Goal: Task Accomplishment & Management: Complete application form

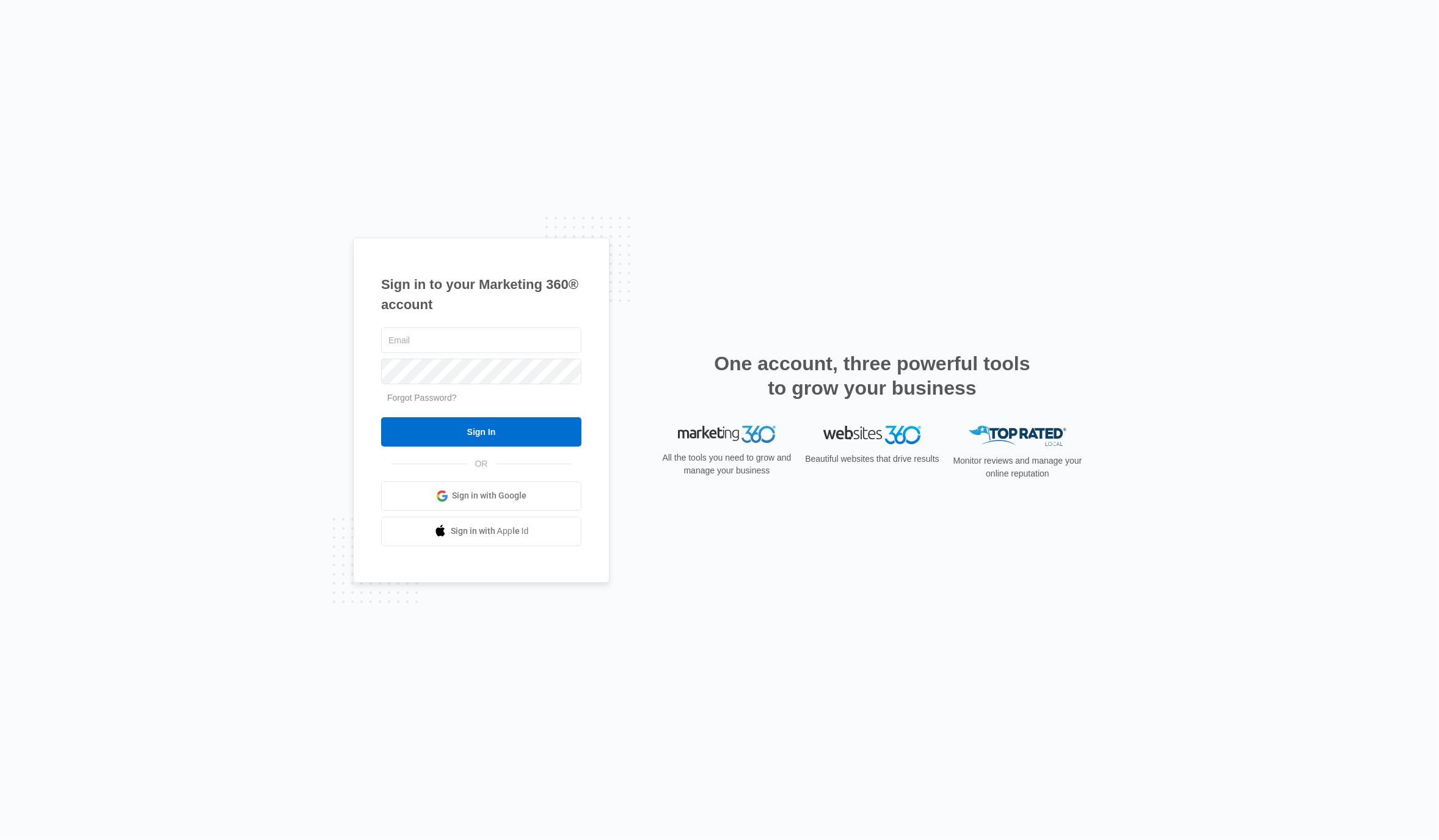
click at [525, 495] on span "Sign in with Google" at bounding box center [490, 495] width 74 height 13
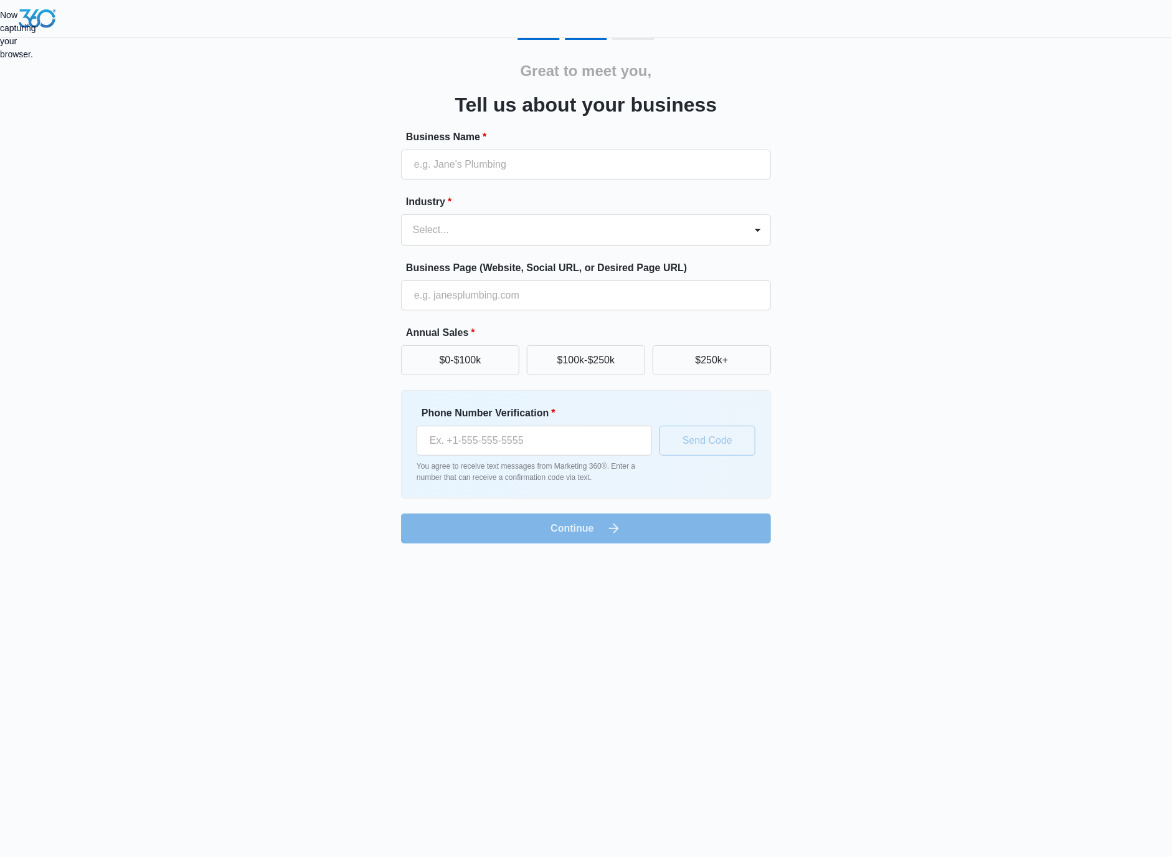
click at [0, 61] on div "Now capturing your browser." at bounding box center [0, 35] width 0 height 52
click at [716, 177] on input "Business Name *" at bounding box center [586, 165] width 370 height 30
paste input "Linda's Tax Service"
type input "Linda's Tax Service"
click at [612, 234] on div at bounding box center [571, 229] width 316 height 17
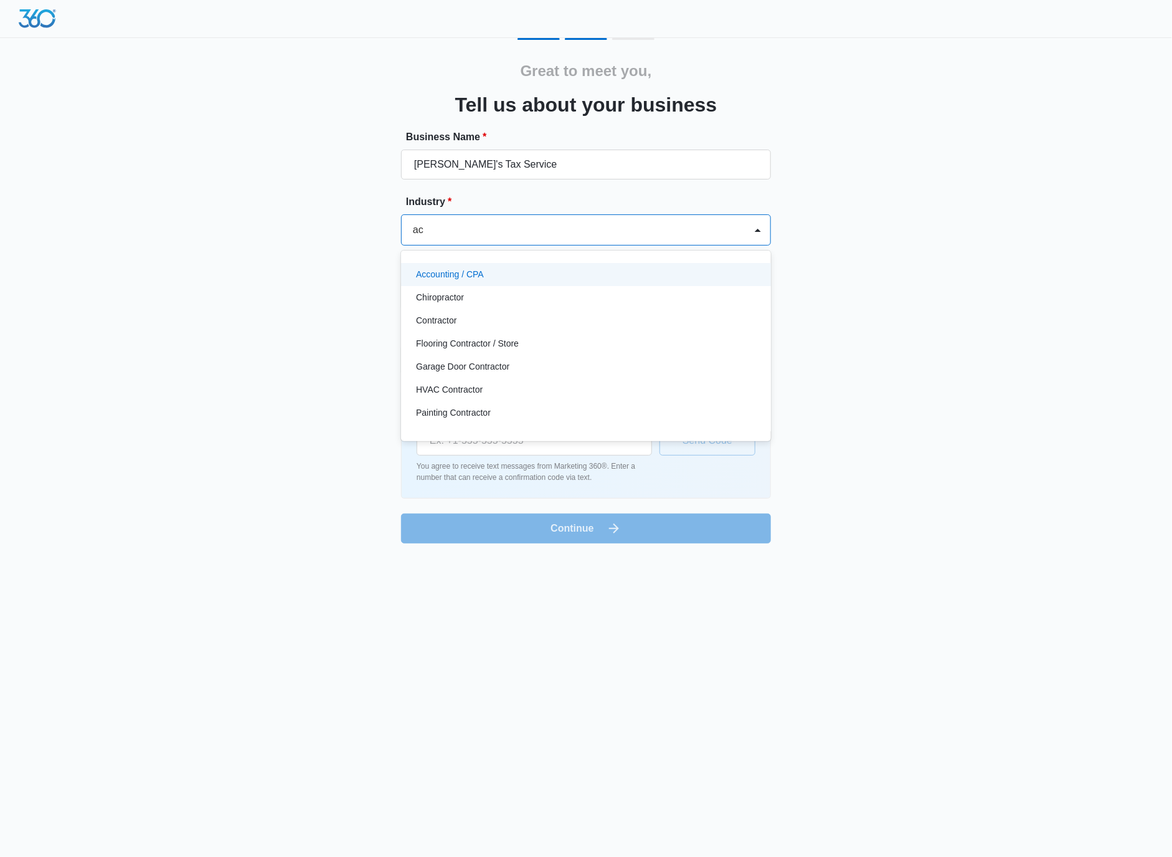
type input "acc"
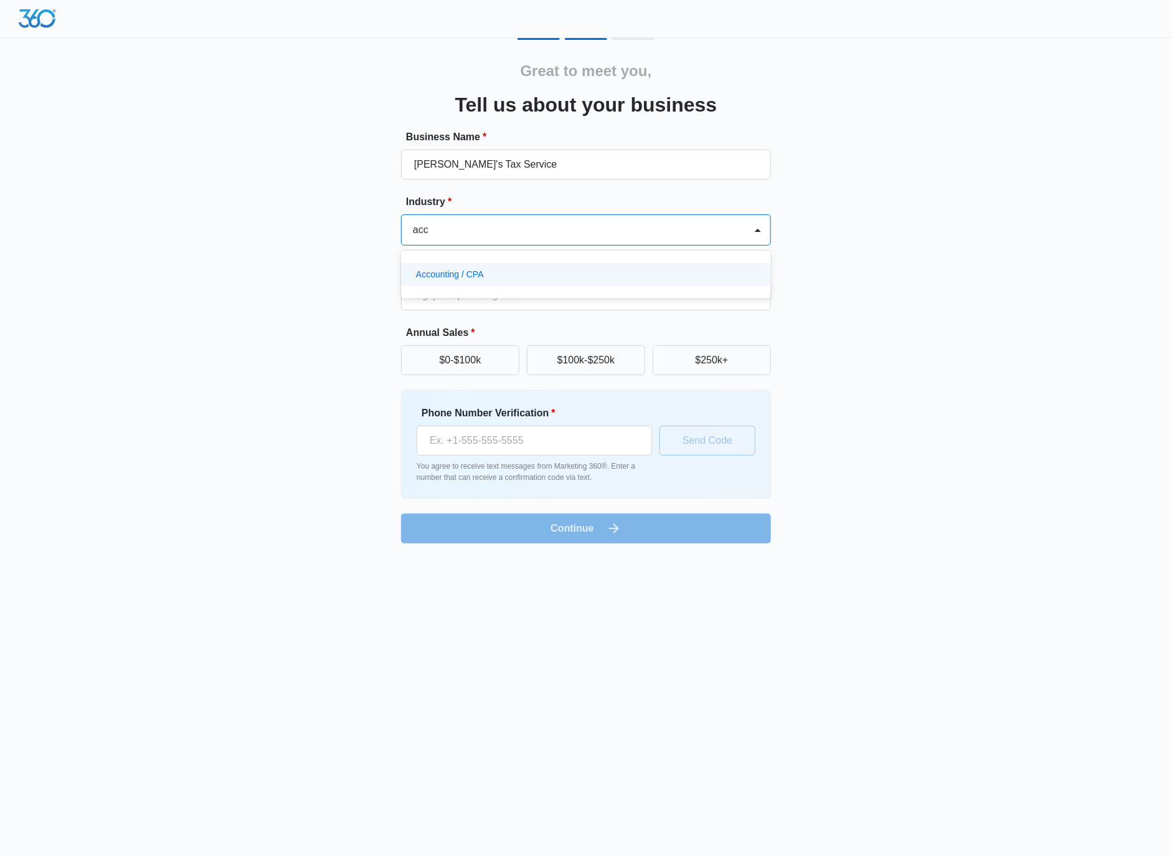
click at [602, 265] on div "Accounting / CPA" at bounding box center [586, 274] width 370 height 23
click at [597, 297] on input "Business Page (Website, Social URL, or Desired Page URL)" at bounding box center [586, 295] width 370 height 30
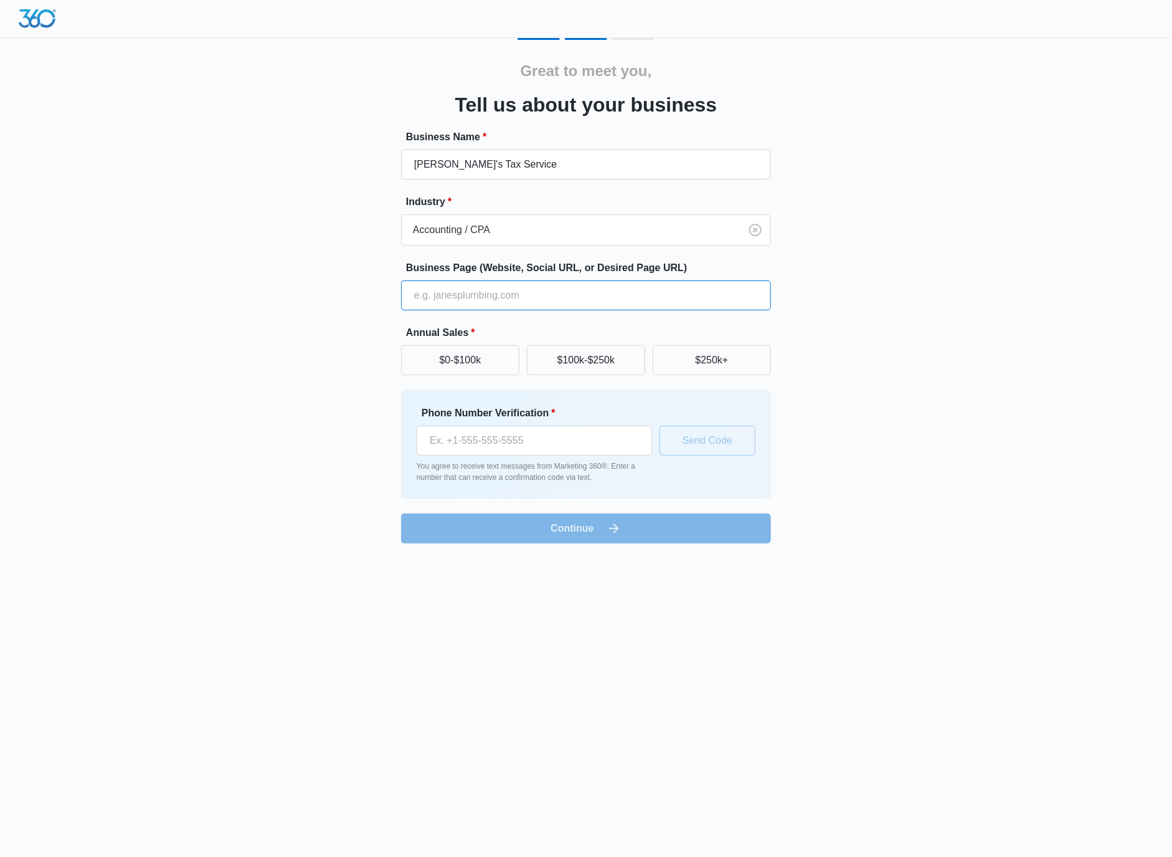
paste input "https://lindastaxservice.com/vancouver-wa/accountant/"
click at [581, 288] on input "https://lindastaxservice.com/vancouver-wa/accountant/" at bounding box center [586, 295] width 370 height 30
click at [493, 297] on input "https://lindastaxservice.com/vancouver-wa/accountant/" at bounding box center [586, 295] width 370 height 30
type input "https://lindastaxservice.com/vancouver-wa/accountant/"
click at [617, 368] on button "$100k-$250k" at bounding box center [586, 360] width 118 height 30
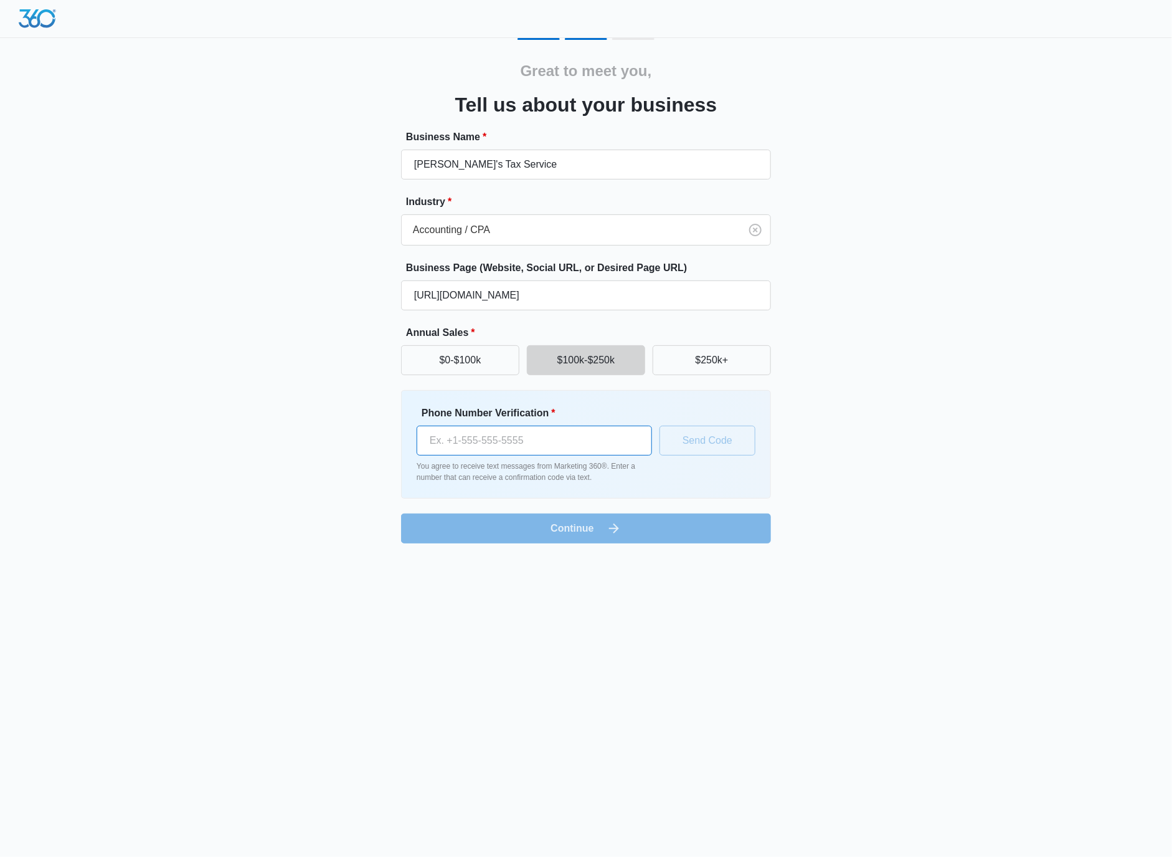
click at [529, 443] on input "Phone Number Verification *" at bounding box center [534, 440] width 235 height 30
click at [503, 440] on input "(360) 215-9807" at bounding box center [534, 440] width 235 height 30
type input "(360) 215-9807"
click at [688, 445] on button "Send Code" at bounding box center [708, 440] width 96 height 30
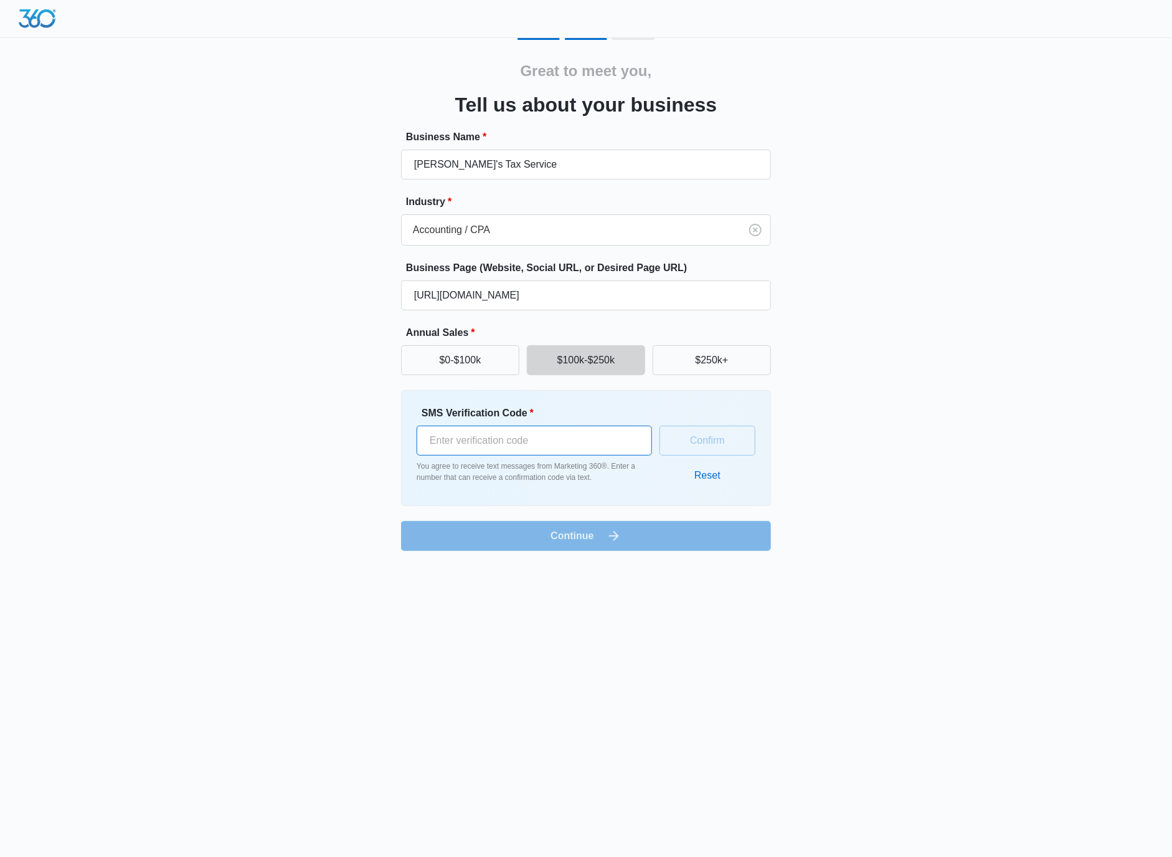
click at [563, 435] on input "SMS Verification Code *" at bounding box center [534, 440] width 235 height 30
click at [530, 438] on input "SMS Verification Code *" at bounding box center [534, 440] width 235 height 30
paste input "895886"
type input "895886"
click at [715, 445] on button "Confirm" at bounding box center [708, 440] width 96 height 30
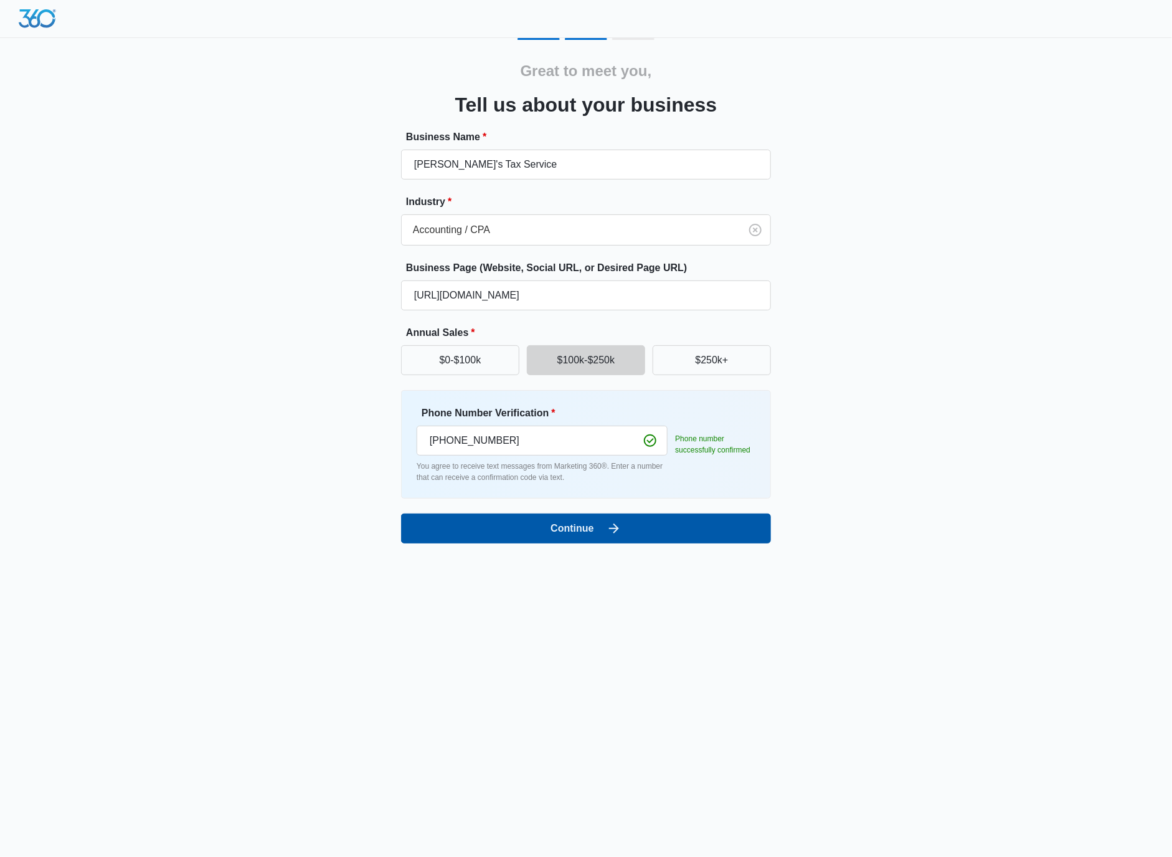
click at [509, 528] on button "Continue" at bounding box center [586, 528] width 370 height 30
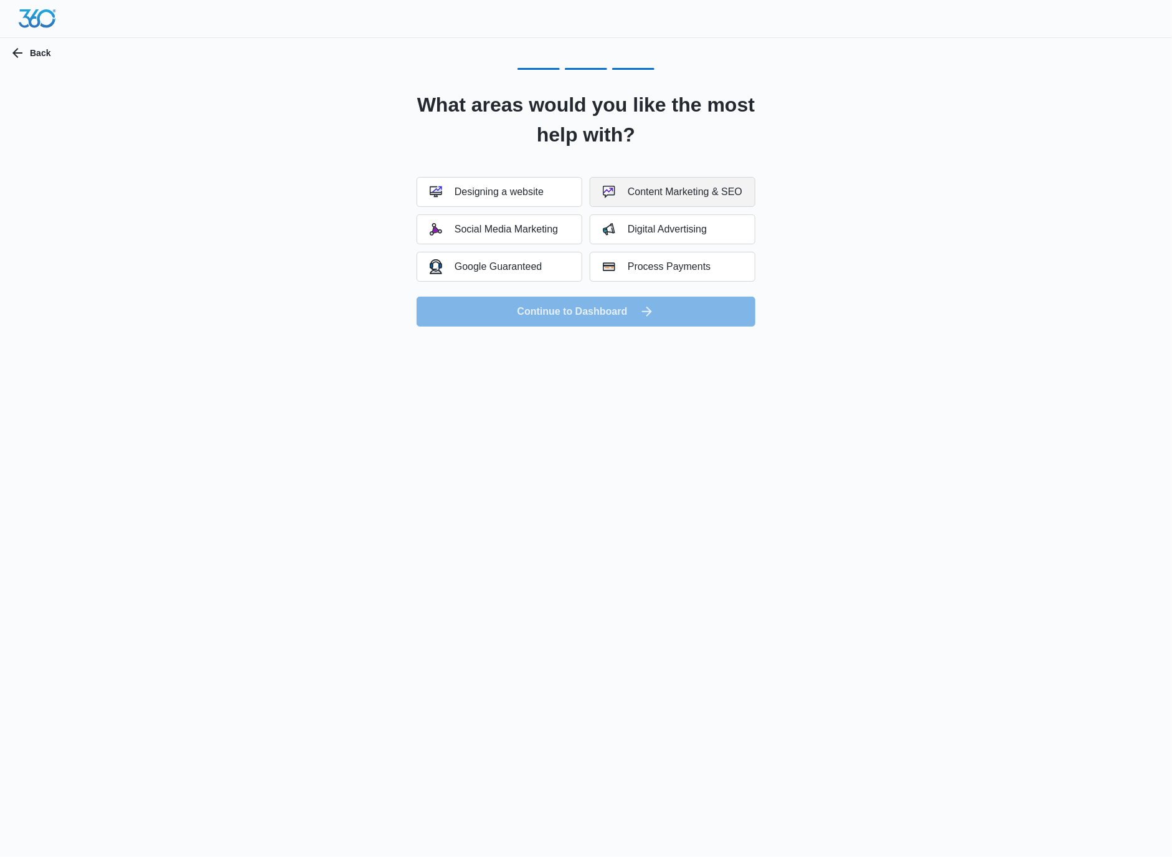
click at [630, 199] on button "Content Marketing & SEO" at bounding box center [673, 192] width 166 height 30
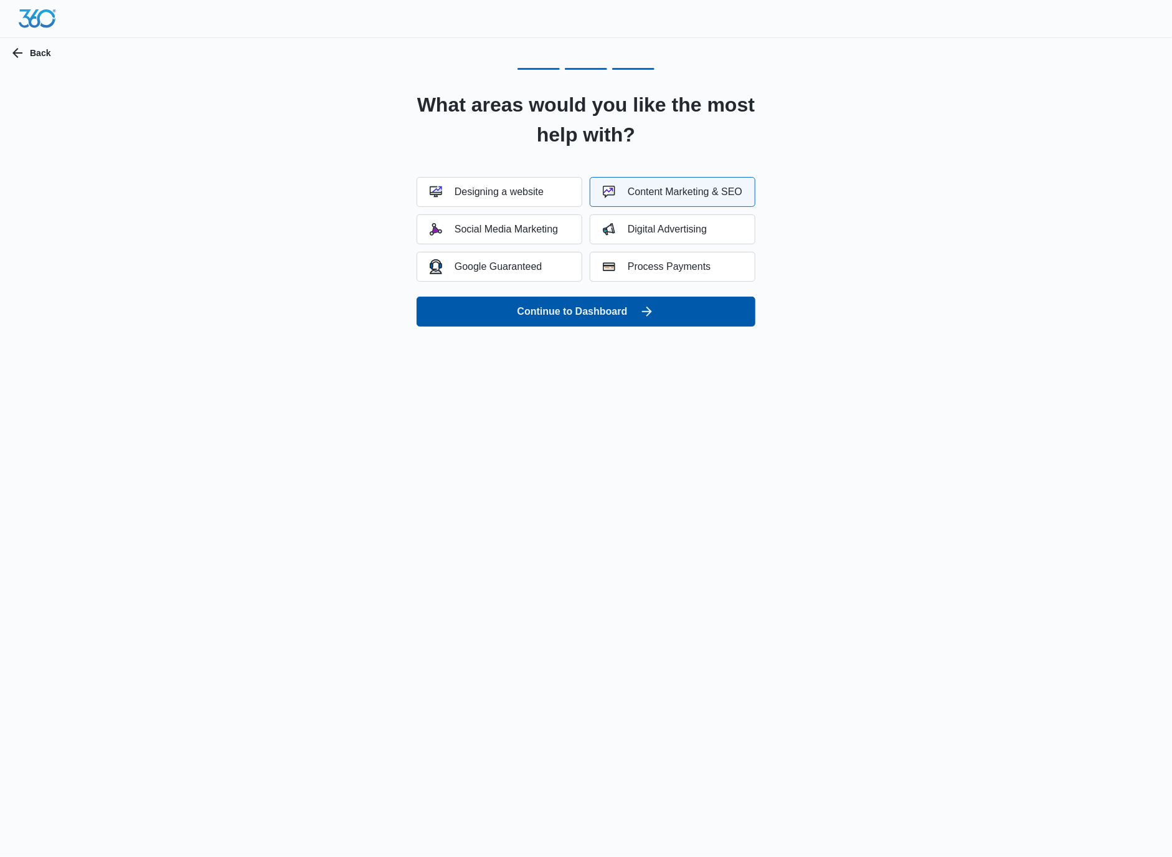
click at [683, 305] on button "Continue to Dashboard" at bounding box center [586, 312] width 339 height 30
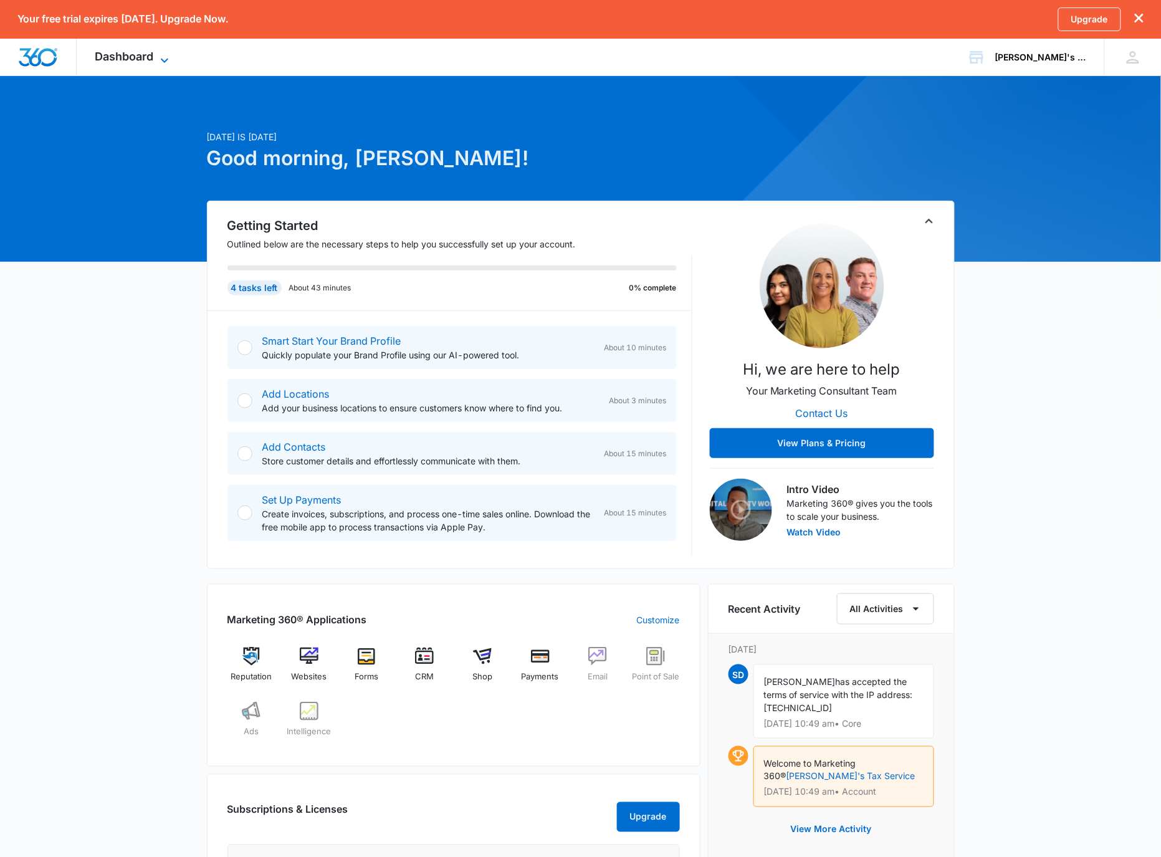
click at [161, 59] on icon at bounding box center [164, 60] width 15 height 15
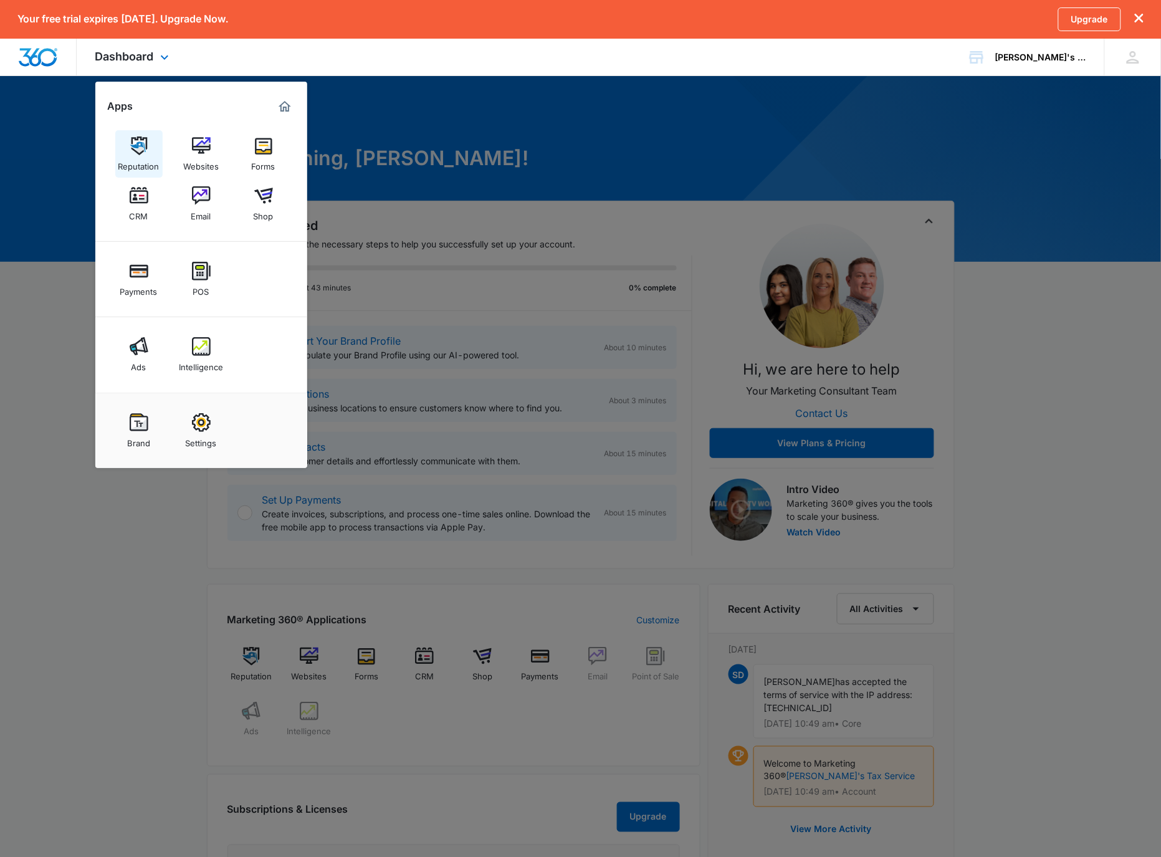
click at [139, 148] on img at bounding box center [139, 145] width 19 height 19
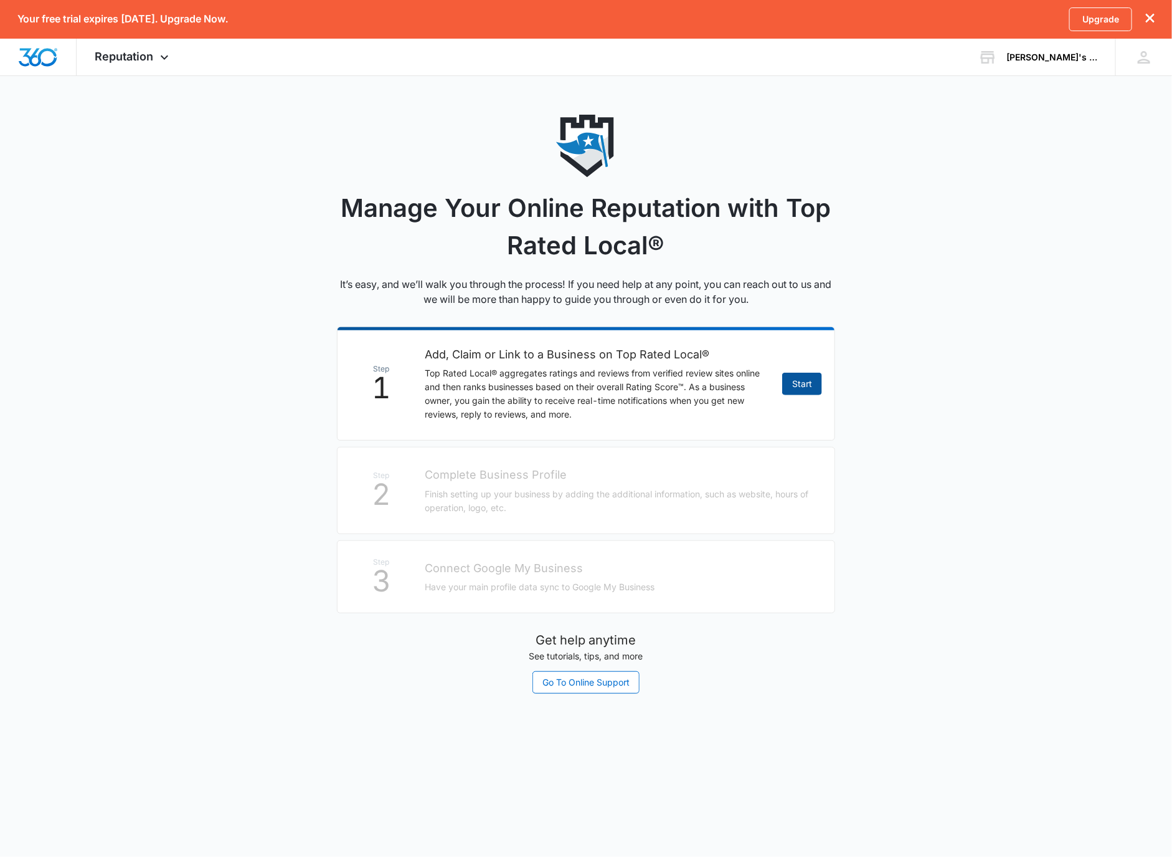
click at [802, 387] on link "Start" at bounding box center [802, 384] width 40 height 22
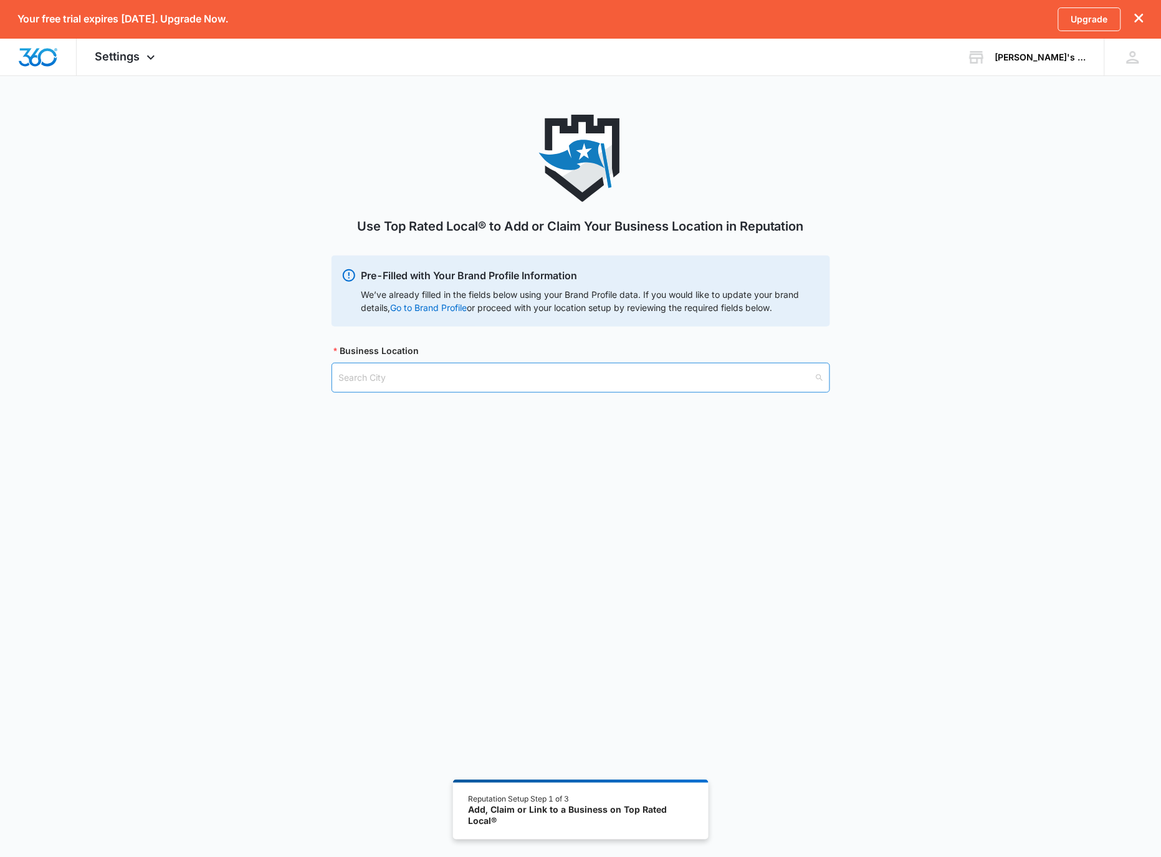
click at [749, 391] on input "search" at bounding box center [576, 377] width 475 height 29
click at [439, 370] on input "vancouver, wa" at bounding box center [576, 377] width 475 height 29
click at [556, 381] on input "vancouver, wa" at bounding box center [576, 377] width 475 height 29
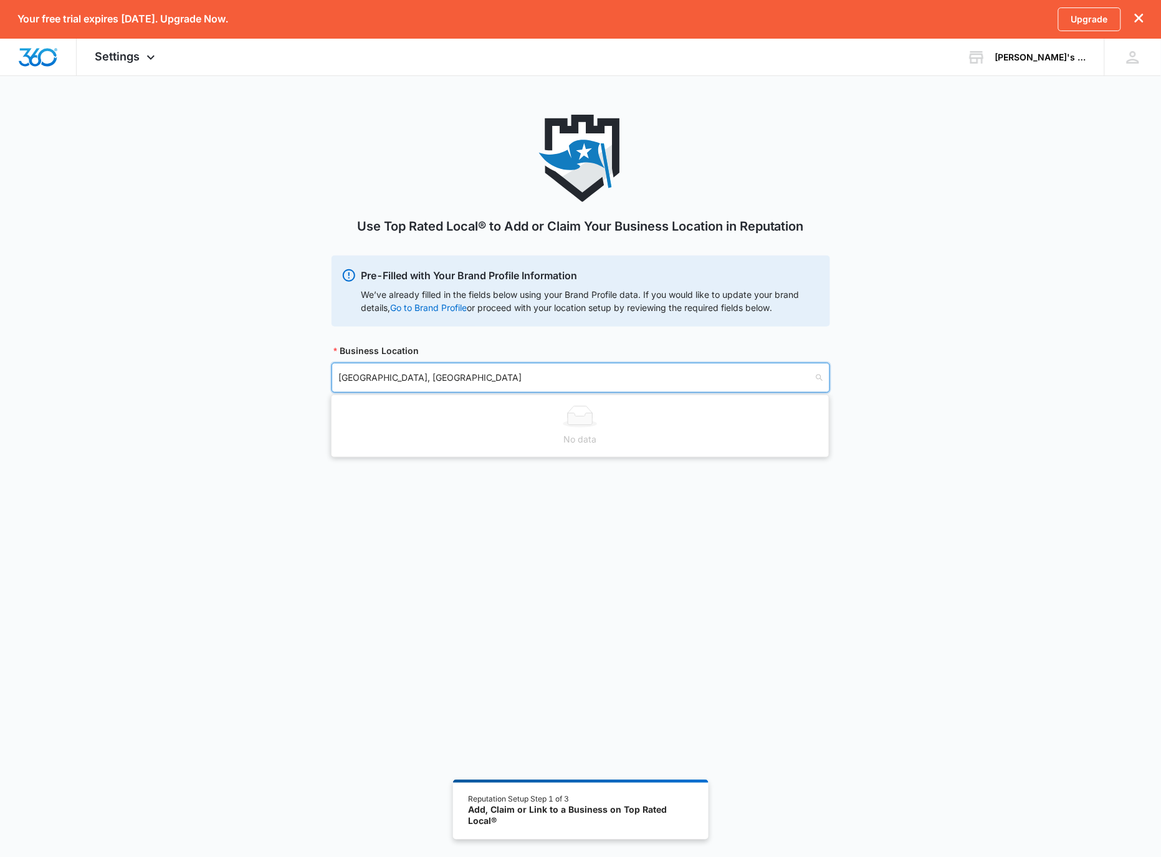
type input "vancouver, wa"
click at [878, 411] on div "Use Top Rated Local® to Add or Claim Your Business Location in Reputation Pre-F…" at bounding box center [580, 269] width 1161 height 308
click at [760, 378] on input "vancouver, wa" at bounding box center [576, 377] width 475 height 29
click at [759, 378] on input "vancouver, wa" at bounding box center [576, 377] width 475 height 29
click at [758, 375] on input "vancouver, wa" at bounding box center [576, 377] width 475 height 29
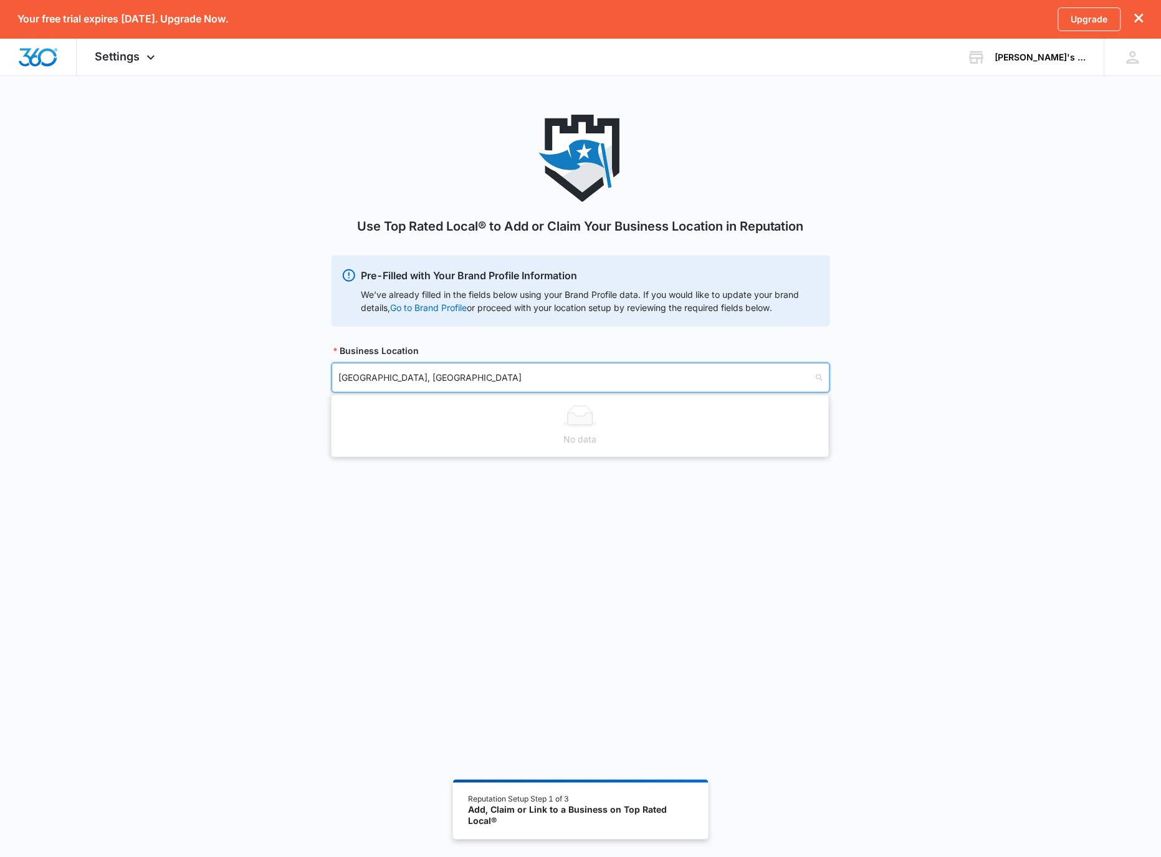
click at [758, 374] on input "vancouver, wa" at bounding box center [576, 377] width 475 height 29
type input "Vancouver, WA"
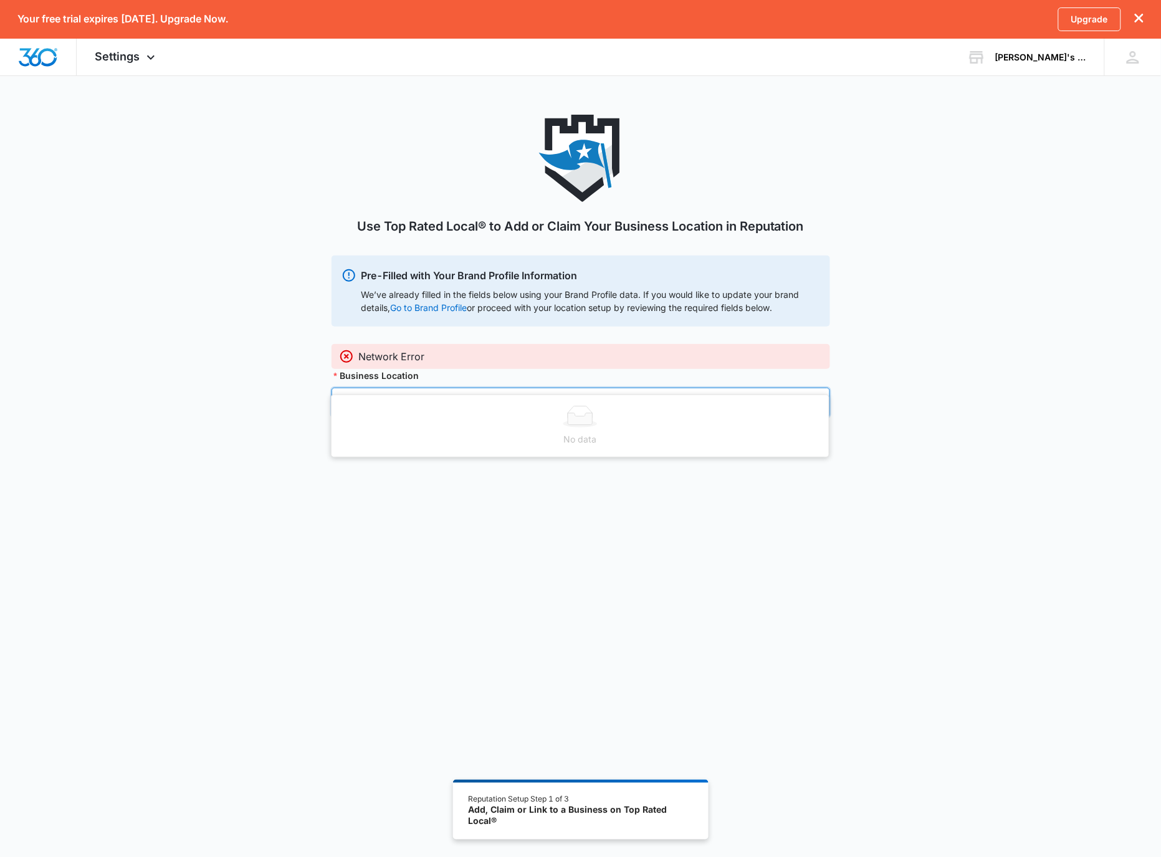
type input "Vancouver"
click at [533, 399] on input "search" at bounding box center [576, 402] width 475 height 29
click at [563, 438] on icon at bounding box center [580, 441] width 40 height 22
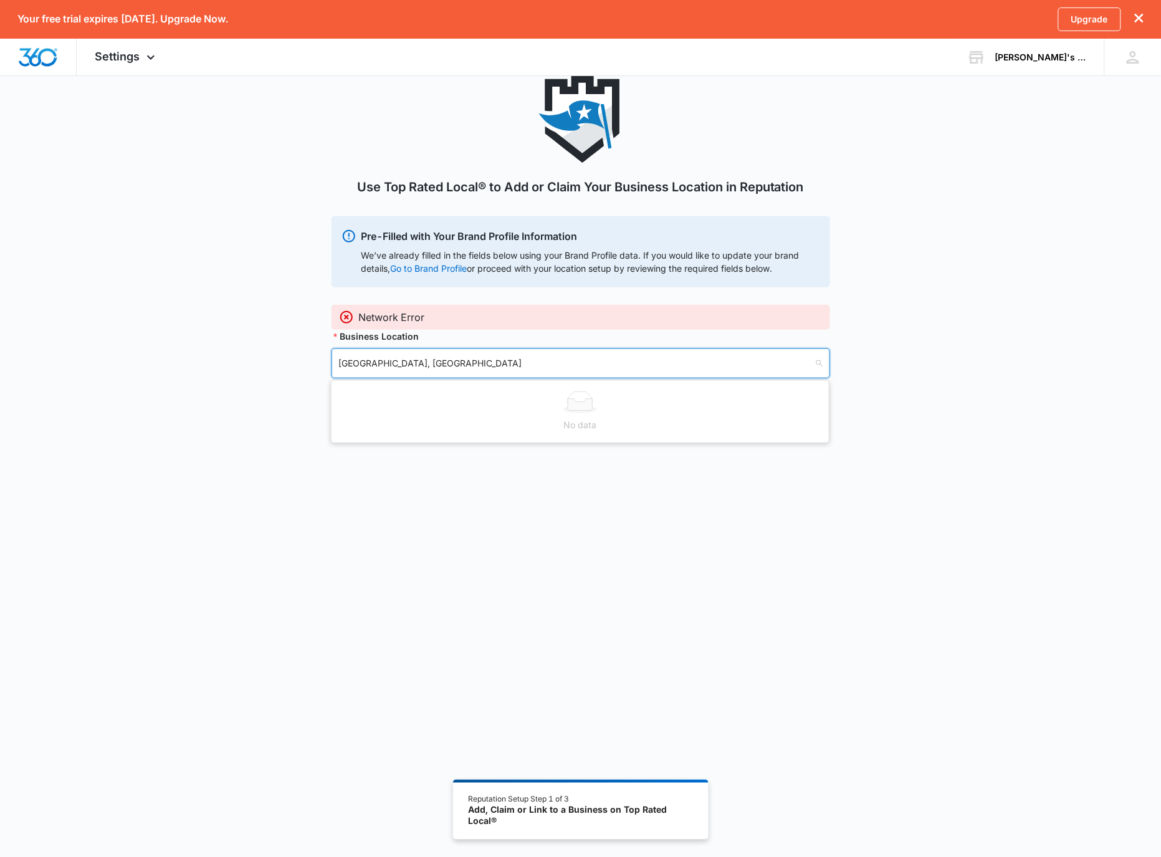
scroll to position [106, 0]
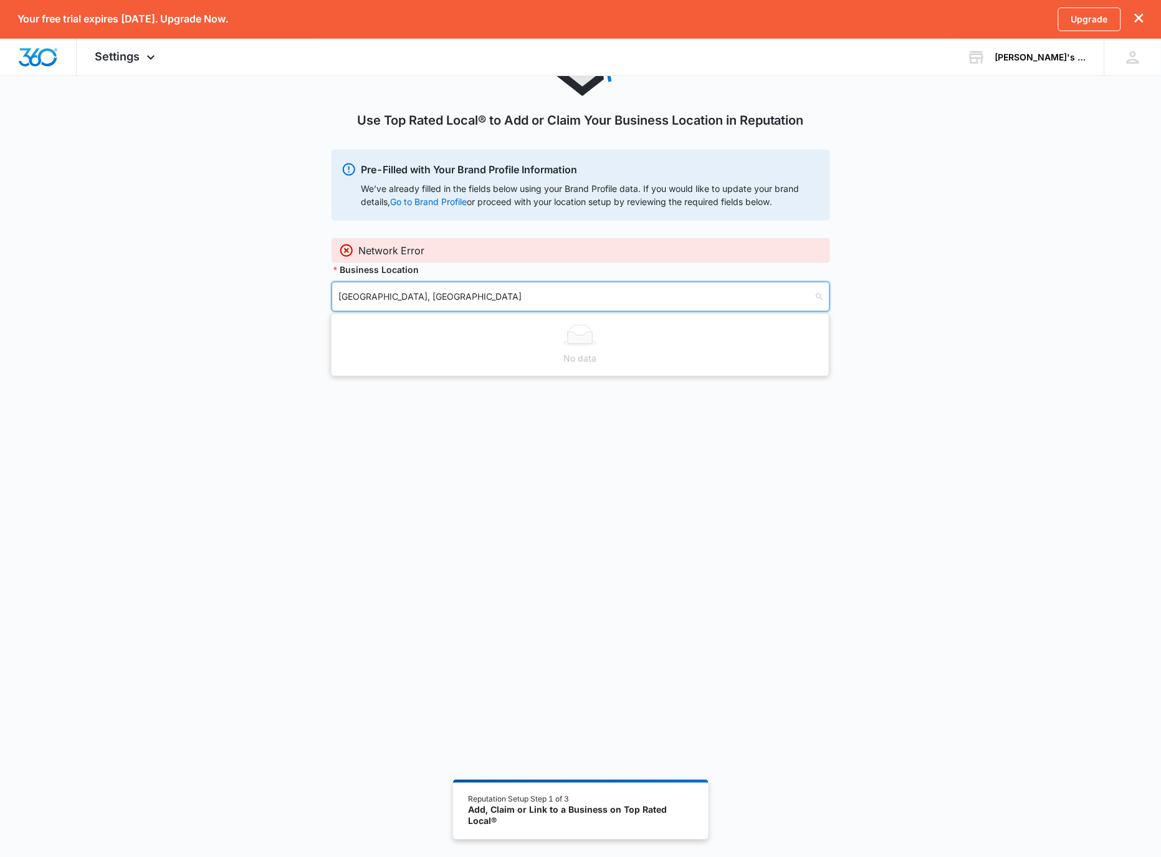
type input "Vancouver, WA"
click at [712, 489] on div "Use Top Rated Local® to Add or Claim Your Business Location in Reputation Pre-F…" at bounding box center [580, 401] width 1161 height 784
click at [495, 302] on input "search" at bounding box center [576, 296] width 475 height 29
click at [496, 301] on input "search" at bounding box center [576, 296] width 475 height 29
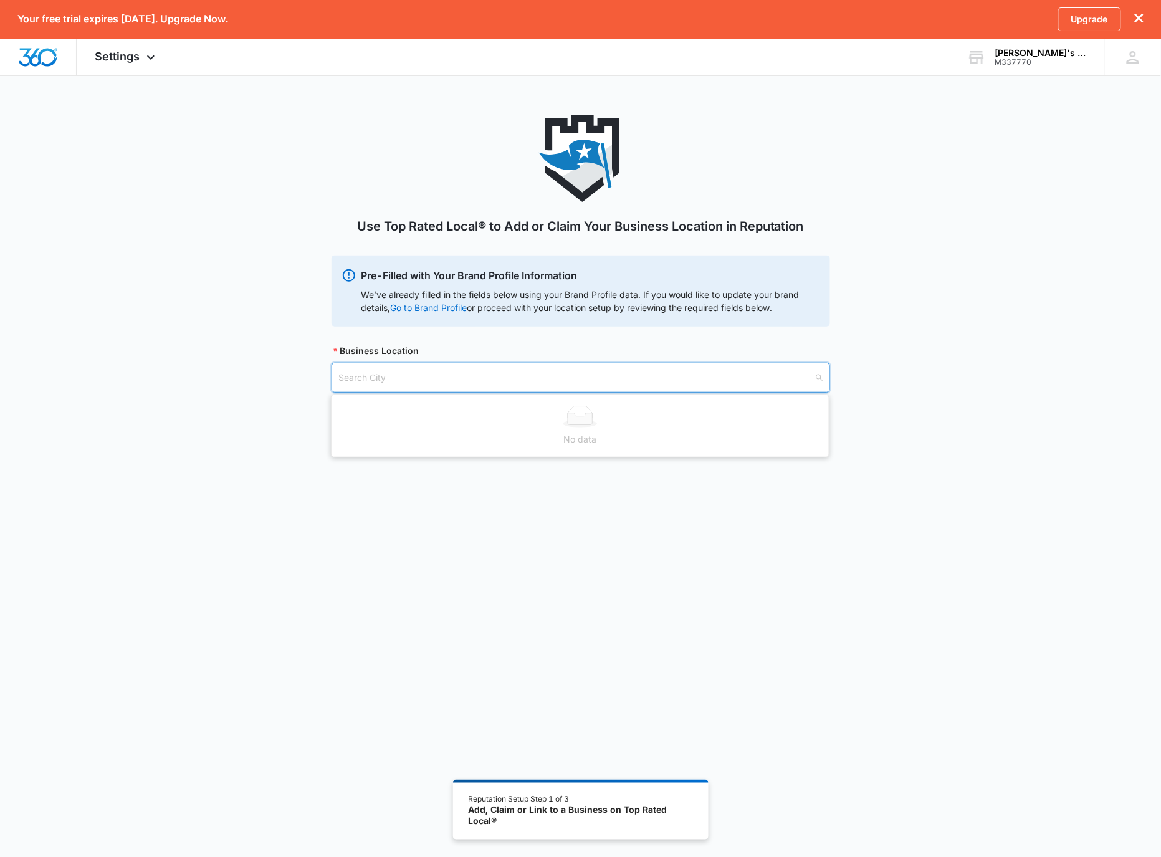
click at [553, 379] on input "search" at bounding box center [576, 377] width 475 height 29
click at [628, 368] on input "vancouver, wa" at bounding box center [576, 377] width 475 height 29
type input "vancouver, wa"
click at [633, 516] on div "Use Top Rated Local® to Add or Claim Your Business Location in Reputation Pre-F…" at bounding box center [580, 507] width 1161 height 784
click at [487, 377] on input "search" at bounding box center [576, 377] width 475 height 29
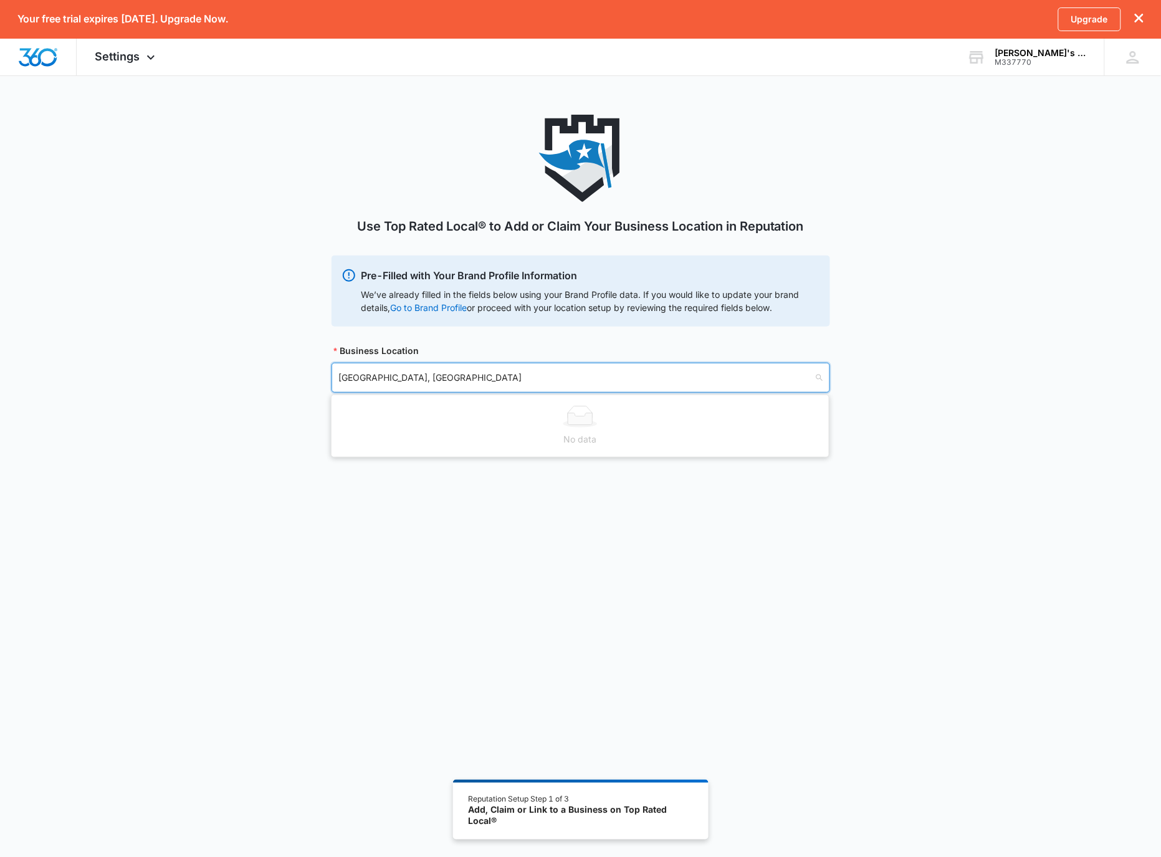
click at [601, 408] on div at bounding box center [580, 417] width 482 height 22
drag, startPoint x: 487, startPoint y: 421, endPoint x: 485, endPoint y: 429, distance: 7.7
click at [487, 422] on div at bounding box center [580, 417] width 482 height 22
type input "Vancouver, WA"
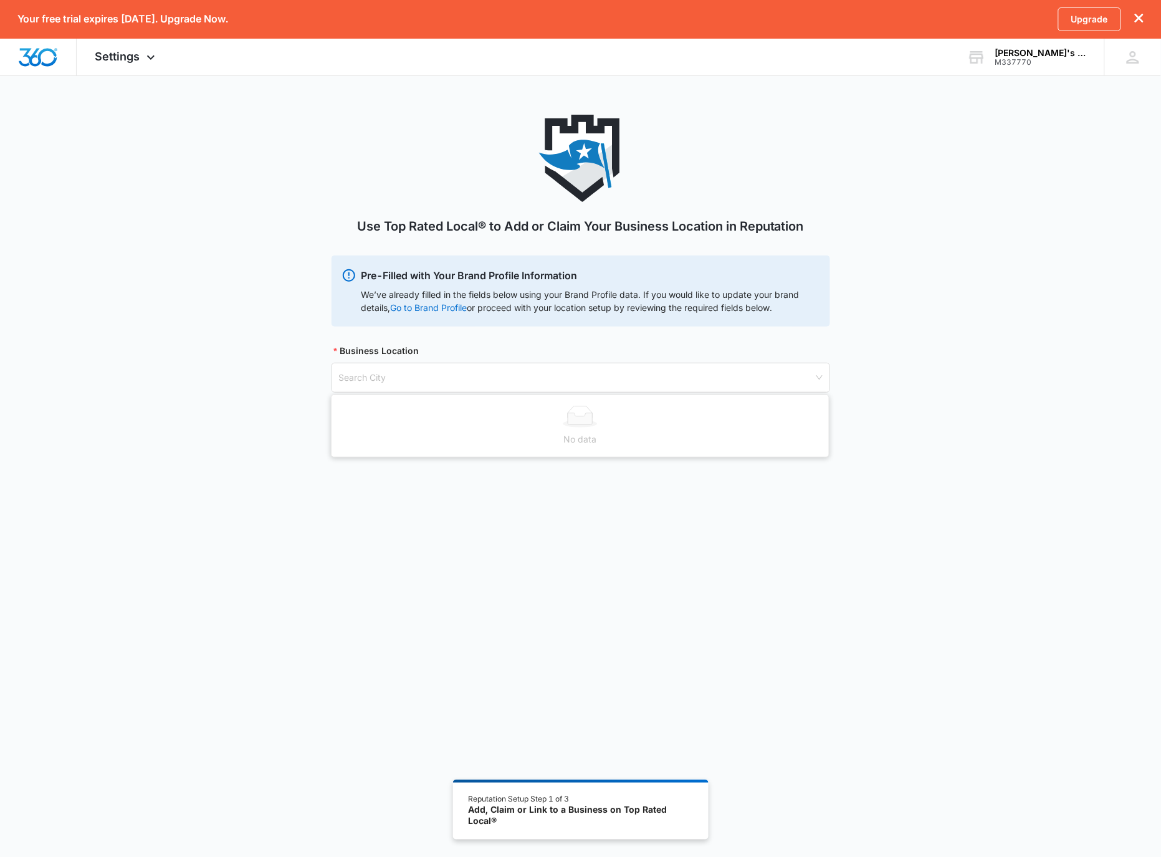
click at [424, 508] on div "Use Top Rated Local® to Add or Claim Your Business Location in Reputation Pre-F…" at bounding box center [580, 507] width 1161 height 784
click at [433, 378] on input "search" at bounding box center [576, 377] width 475 height 29
click at [0, 0] on link "Go to Brand Profile" at bounding box center [0, 0] width 0 height 0
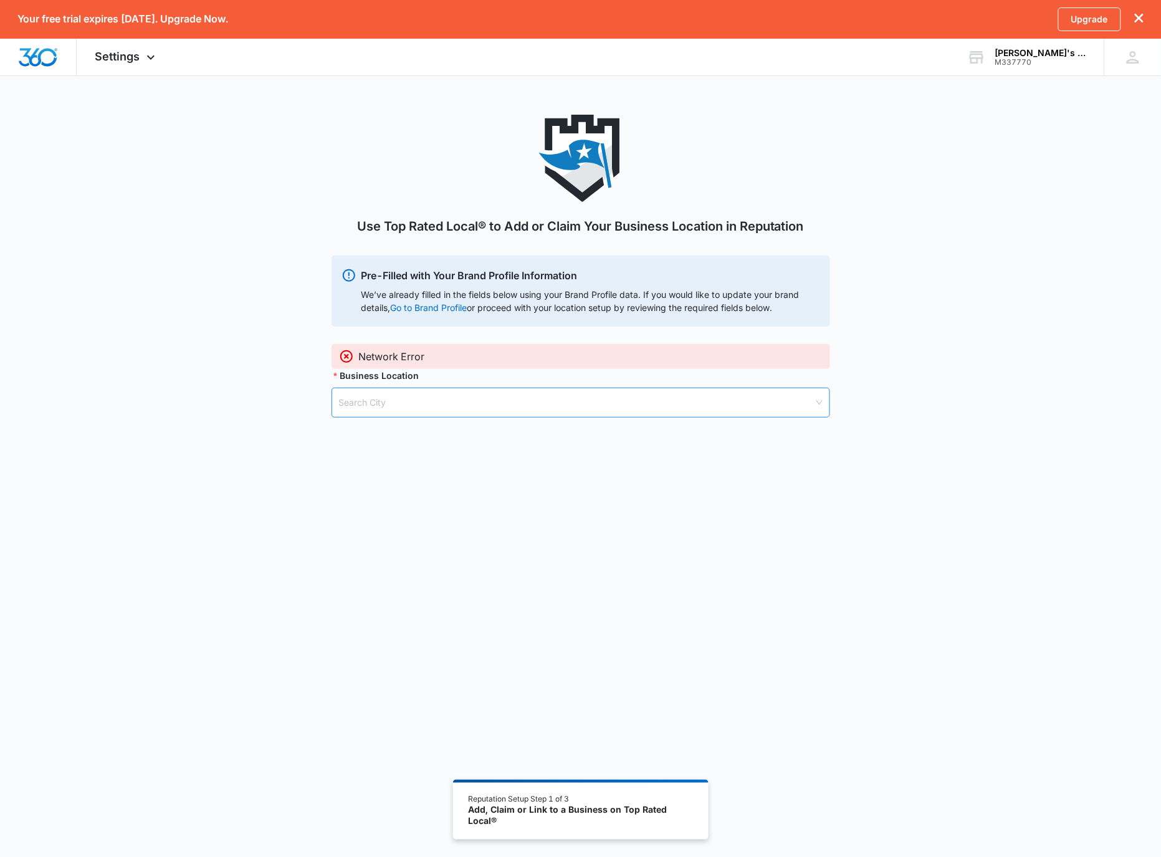
click at [503, 405] on input "search" at bounding box center [576, 402] width 475 height 29
type input "v"
click at [343, 359] on icon at bounding box center [346, 356] width 15 height 15
click at [343, 358] on icon at bounding box center [346, 356] width 15 height 15
click at [217, 229] on div "Use Top Rated Local® to Add or Claim Your Business Location in Reputation Pre-F…" at bounding box center [580, 281] width 1161 height 333
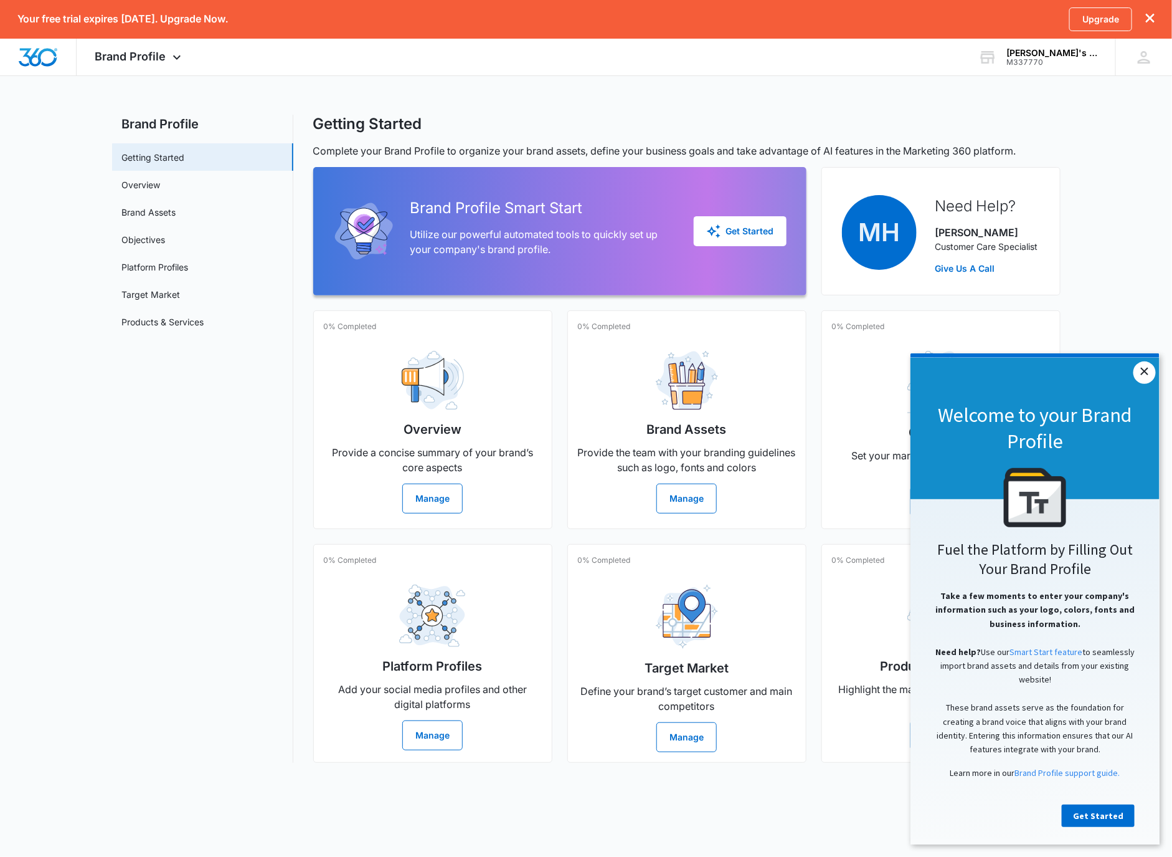
click at [1148, 378] on link "×" at bounding box center [1144, 372] width 22 height 22
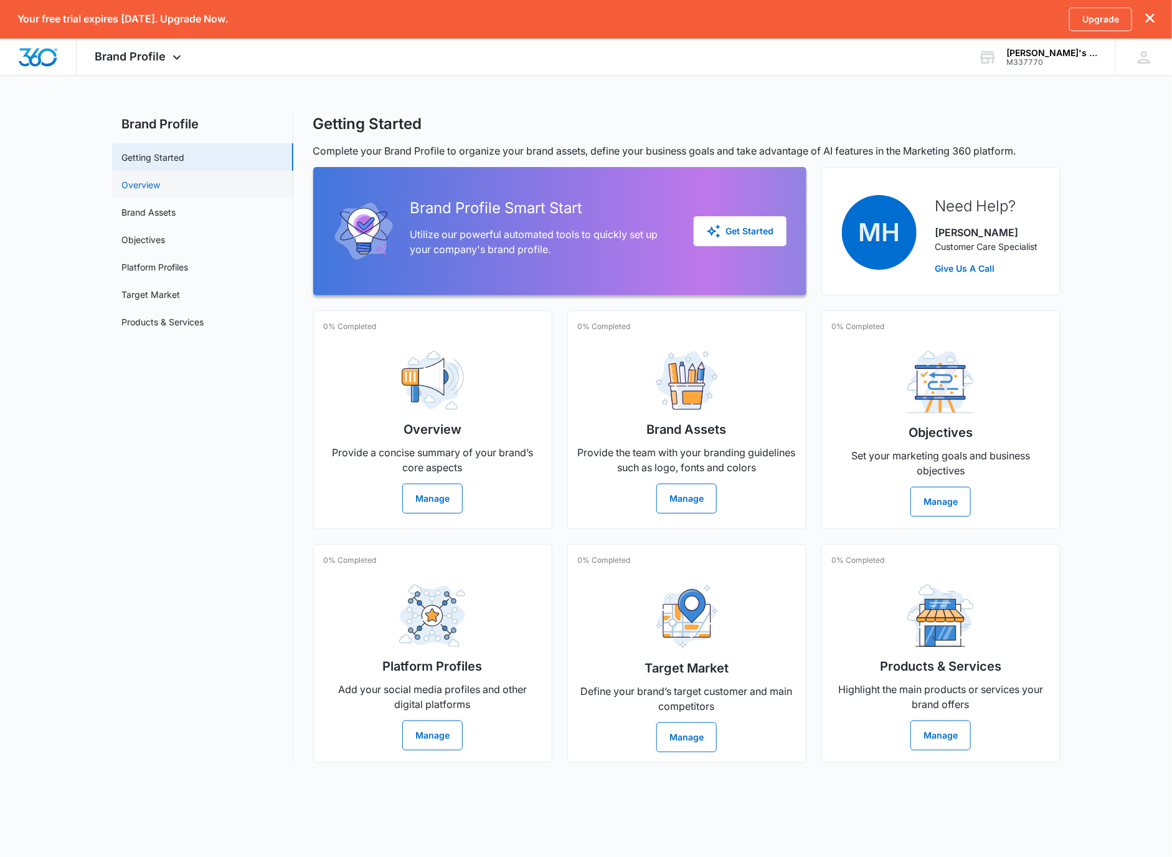
click at [161, 184] on link "Overview" at bounding box center [141, 184] width 39 height 13
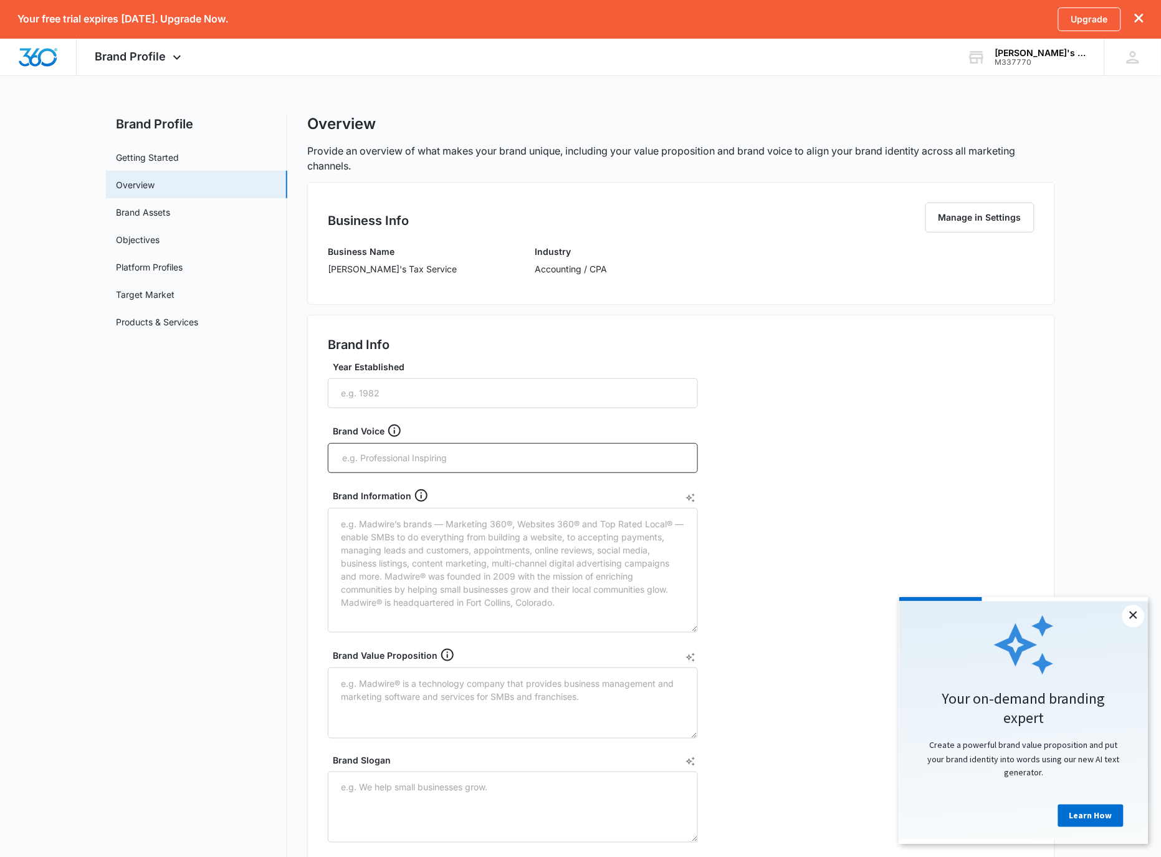
click at [1126, 620] on link "×" at bounding box center [1132, 615] width 22 height 22
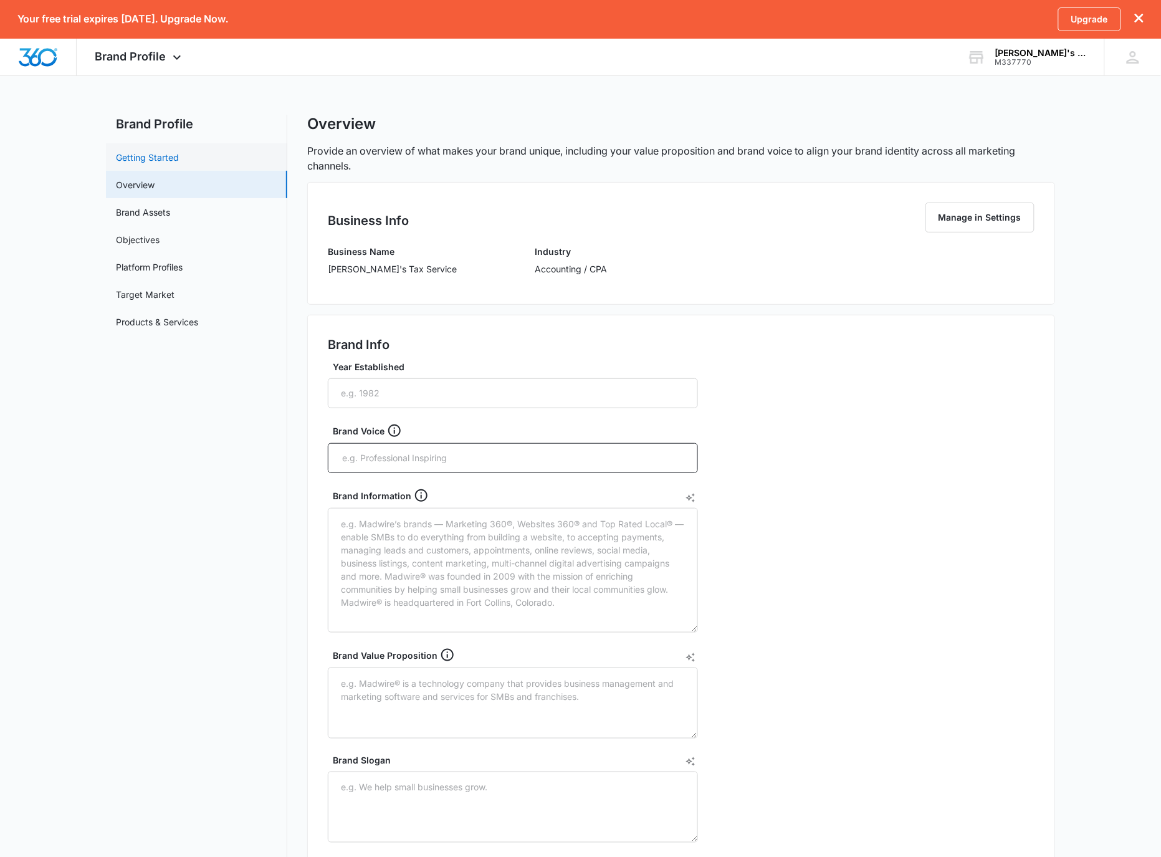
click at [158, 151] on link "Getting Started" at bounding box center [147, 157] width 63 height 13
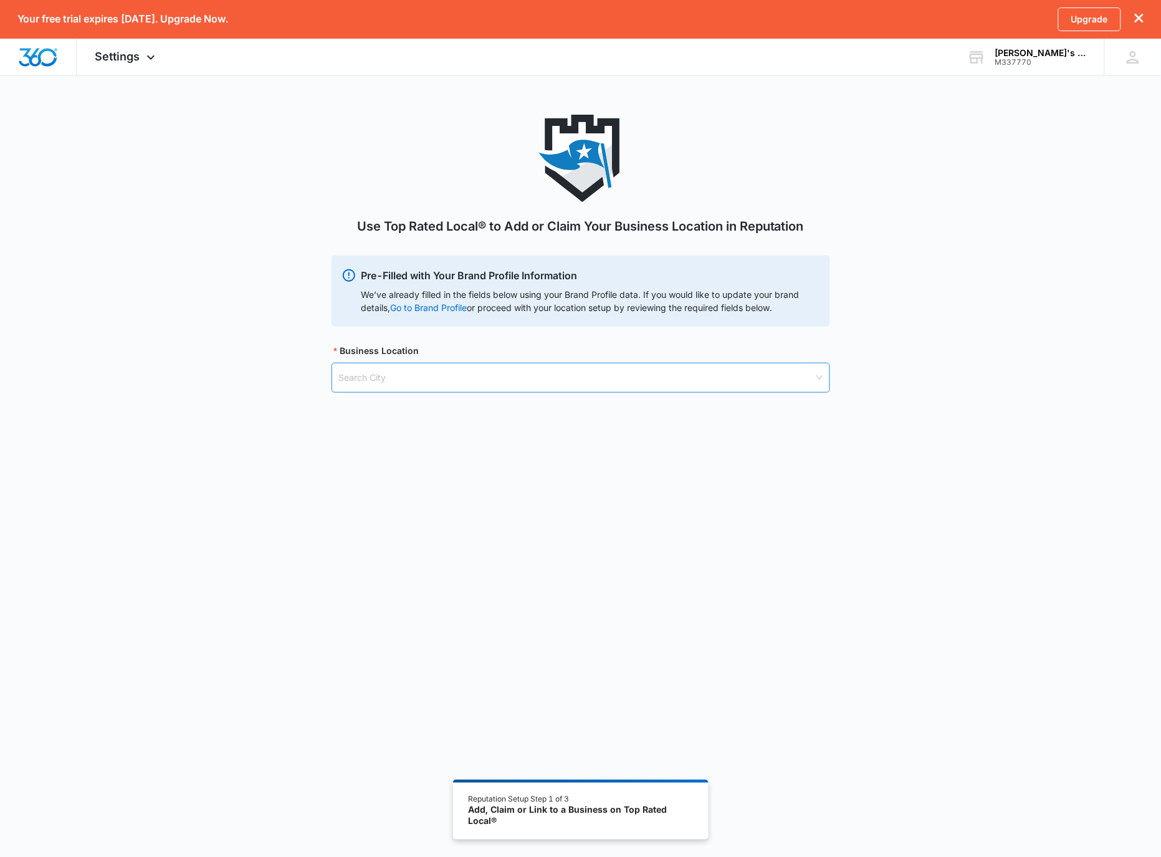
click at [658, 390] on input "search" at bounding box center [576, 377] width 475 height 29
type input "V"
click at [637, 293] on div "We’ve already filled in the fields below using your Brand Profile data. If you …" at bounding box center [590, 301] width 459 height 26
click at [639, 293] on div "We’ve already filled in the fields below using your Brand Profile data. If you …" at bounding box center [590, 301] width 459 height 26
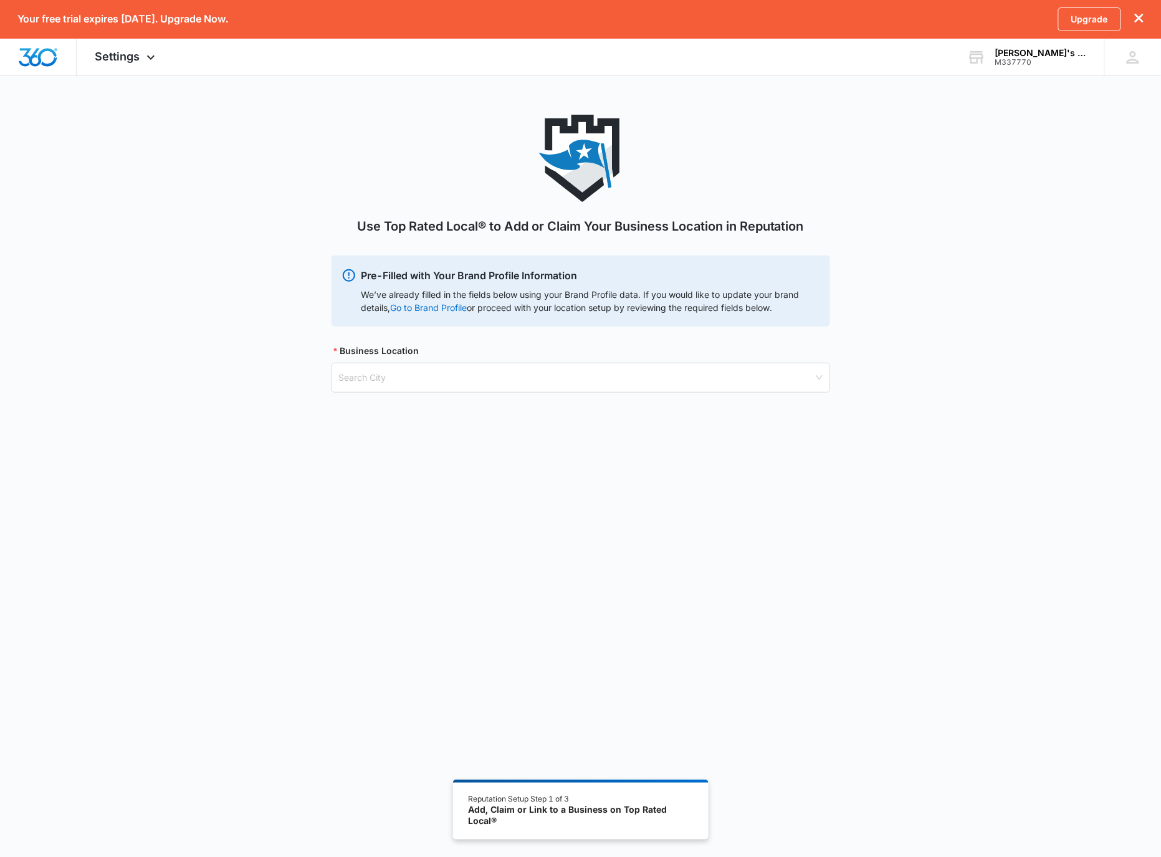
drag, startPoint x: 759, startPoint y: 303, endPoint x: 718, endPoint y: 293, distance: 42.5
click at [758, 303] on div "We’ve already filled in the fields below using your Brand Profile data. If you …" at bounding box center [590, 301] width 459 height 26
click at [116, 42] on div "Settings Apps Reputation Websites Forms CRM Email Shop Payments POS Ads Intelli…" at bounding box center [127, 57] width 100 height 37
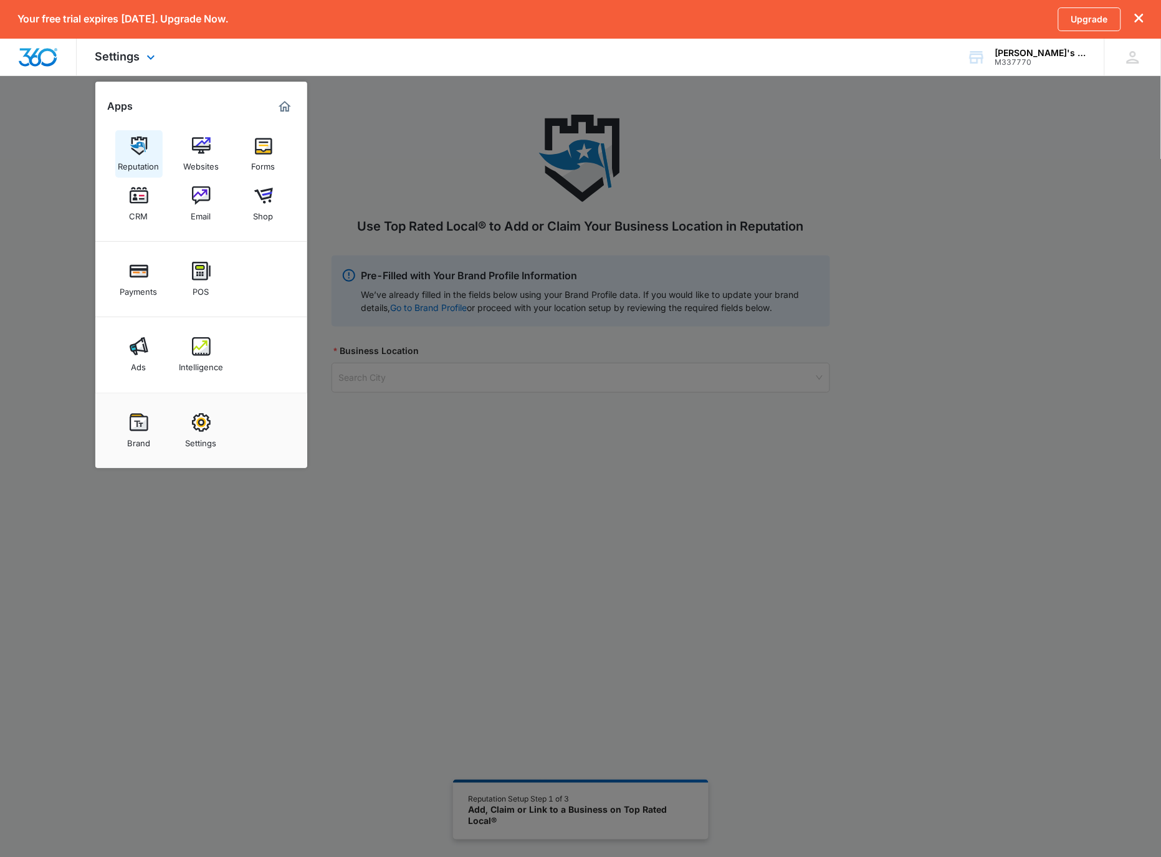
click at [140, 163] on div "Reputation" at bounding box center [138, 163] width 41 height 16
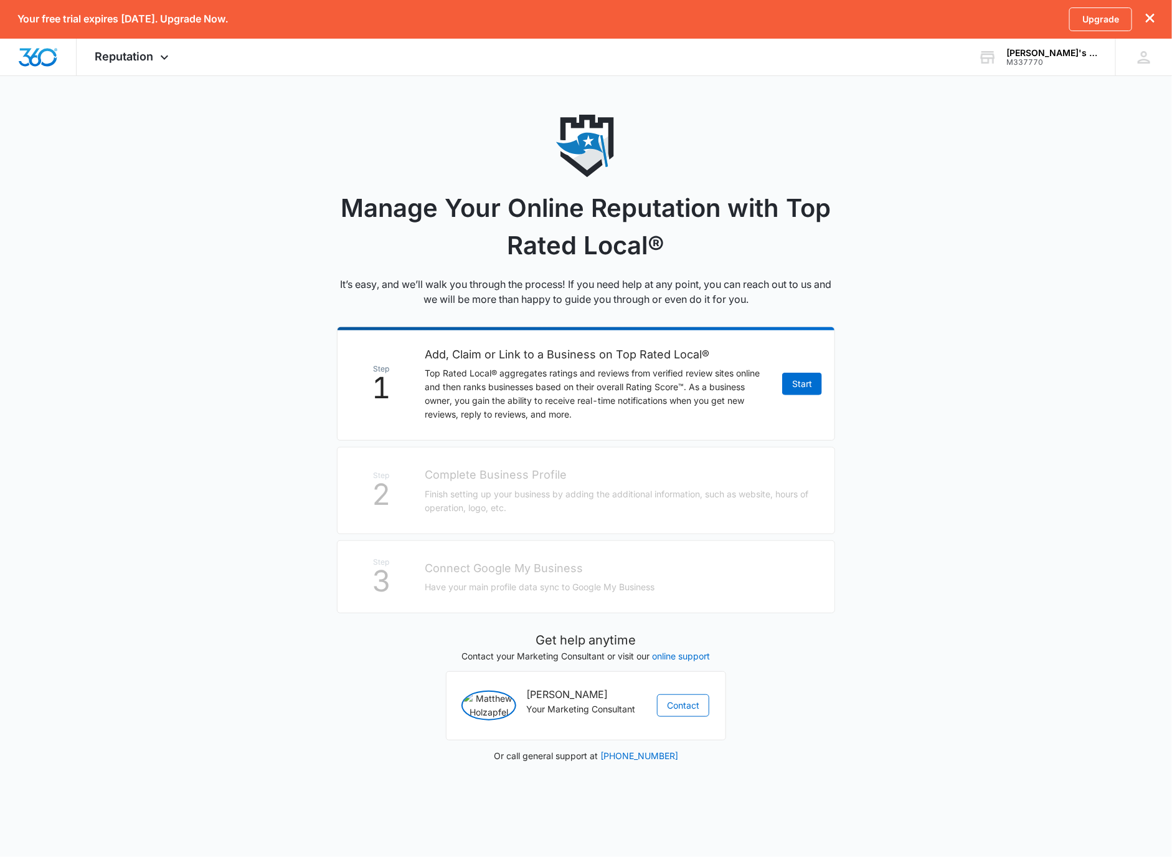
click at [959, 598] on main "Manage Your Online Reputation with Top Rated Local® It’s easy, and we’ll walk y…" at bounding box center [586, 452] width 1172 height 675
click at [801, 392] on link "Start" at bounding box center [802, 384] width 40 height 22
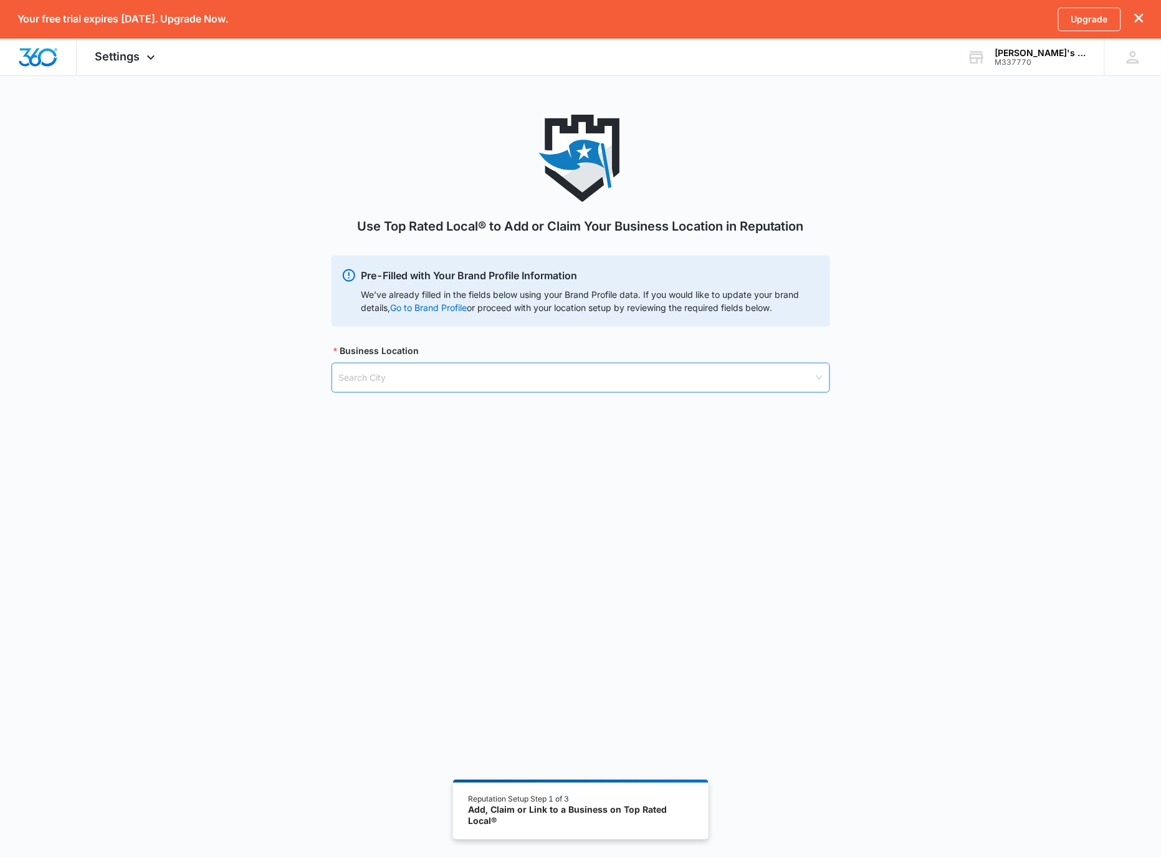
click at [648, 376] on input "search" at bounding box center [576, 377] width 475 height 29
type input "vancouver"
drag, startPoint x: 600, startPoint y: 525, endPoint x: 600, endPoint y: 515, distance: 10.6
click at [600, 524] on div "Use Top Rated Local® to Add or Claim Your Business Location in Reputation Pre-F…" at bounding box center [580, 507] width 1161 height 784
click at [588, 378] on input "search" at bounding box center [576, 377] width 475 height 29
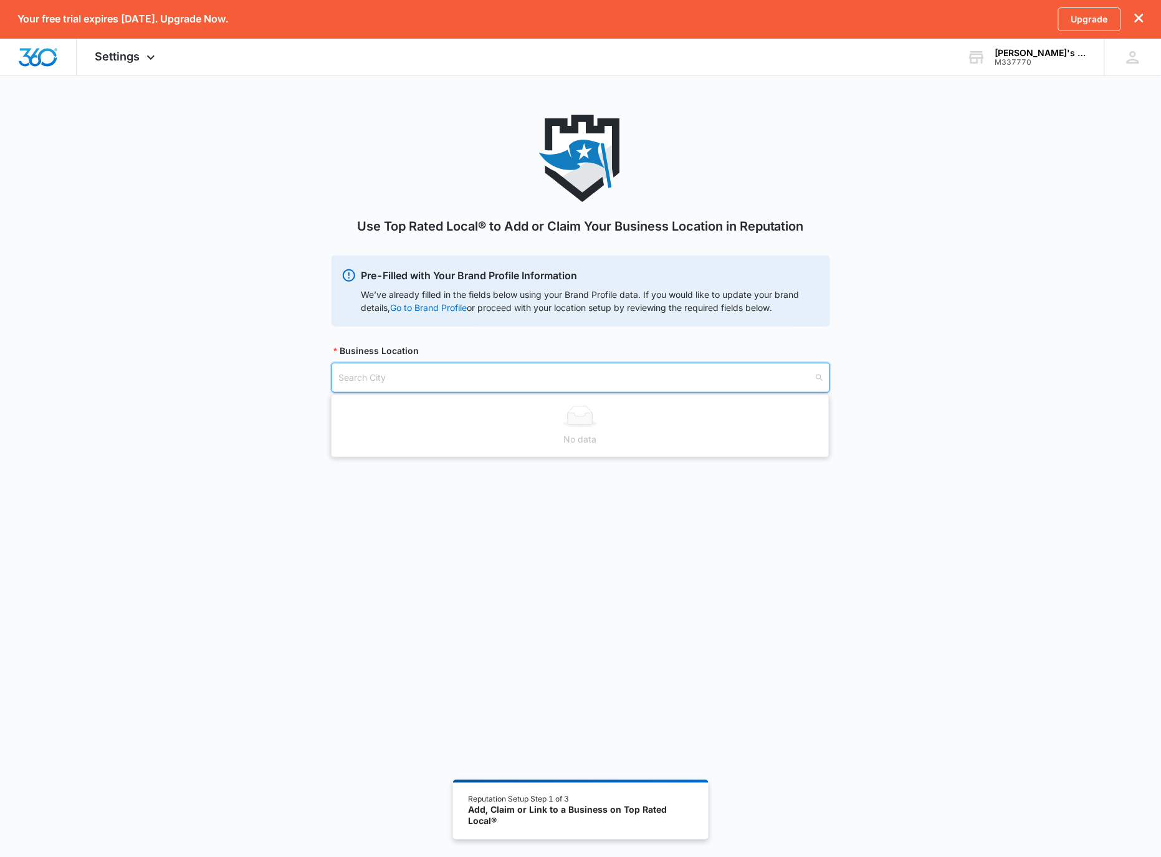
click at [504, 441] on div "No data" at bounding box center [580, 439] width 482 height 14
click at [343, 379] on input "search" at bounding box center [576, 377] width 475 height 29
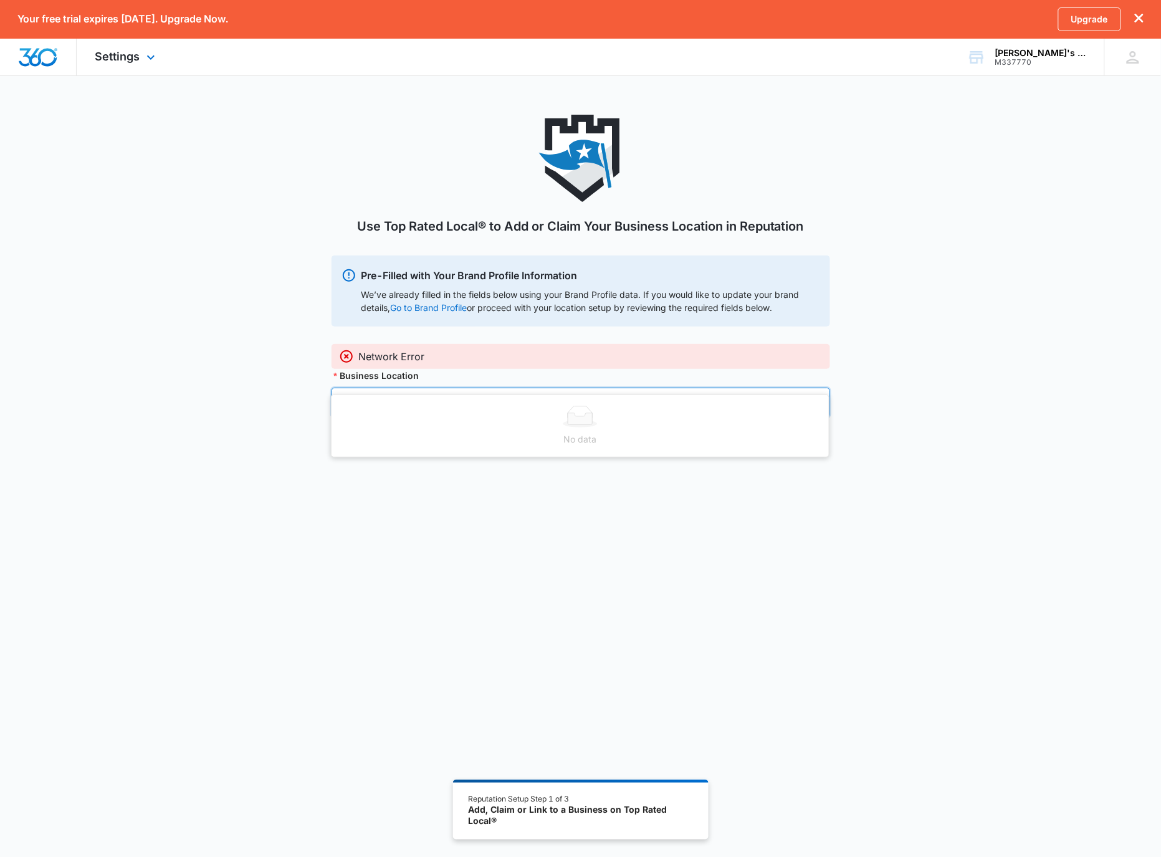
type input "Vancouver, WA"
click at [102, 48] on div "Settings Apps Reputation Websites Forms CRM Email Shop Payments POS Ads Intelli…" at bounding box center [127, 57] width 100 height 37
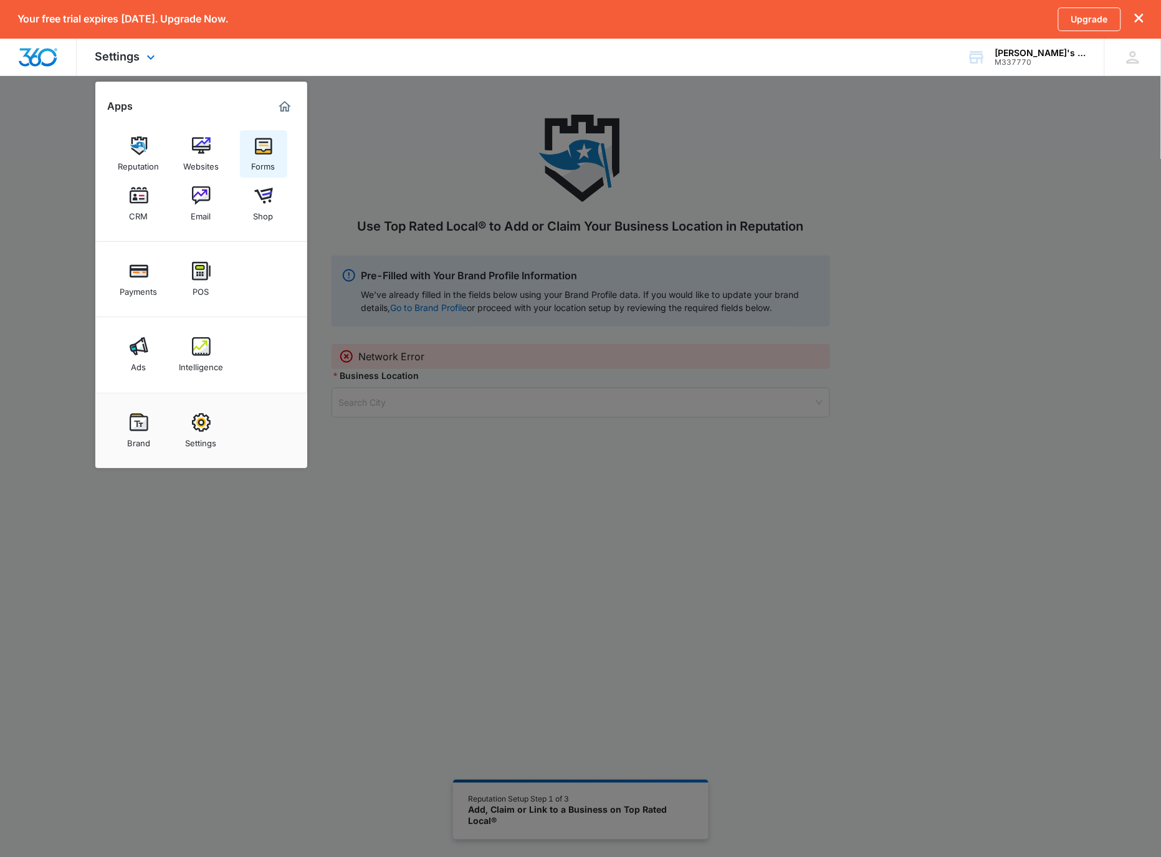
scroll to position [3, 0]
click at [151, 147] on link "Reputation" at bounding box center [138, 153] width 47 height 47
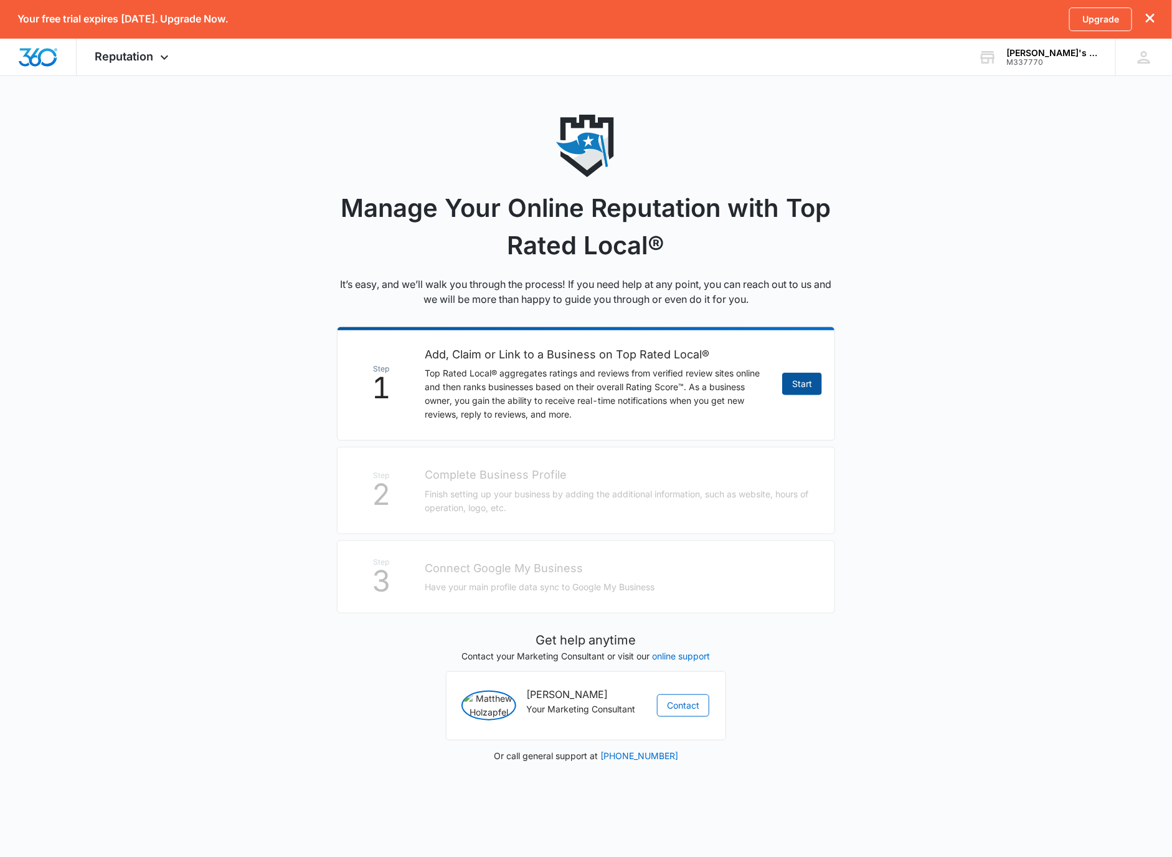
click at [800, 385] on link "Start" at bounding box center [802, 384] width 40 height 22
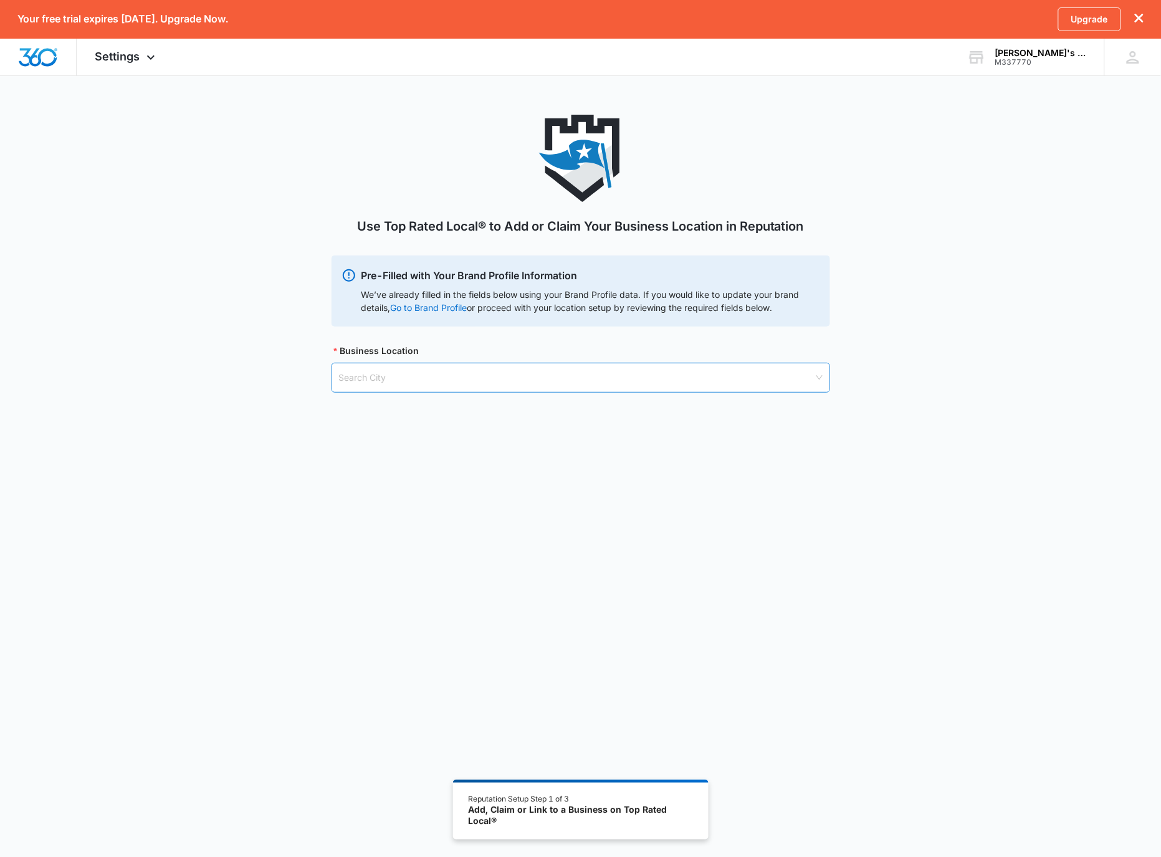
click at [594, 384] on input "search" at bounding box center [576, 377] width 475 height 29
type input "vancouver, wa"
click at [706, 454] on body "Your free trial expires in 14 days. Upgrade Now. Upgrade Settings Apps Reputati…" at bounding box center [580, 481] width 1161 height 963
click at [707, 452] on div "Use Top Rated Local® to Add or Claim Your Business Location in Reputation Pre-F…" at bounding box center [580, 507] width 1161 height 784
click at [708, 450] on div "Use Top Rated Local® to Add or Claim Your Business Location in Reputation Pre-F…" at bounding box center [580, 507] width 1161 height 784
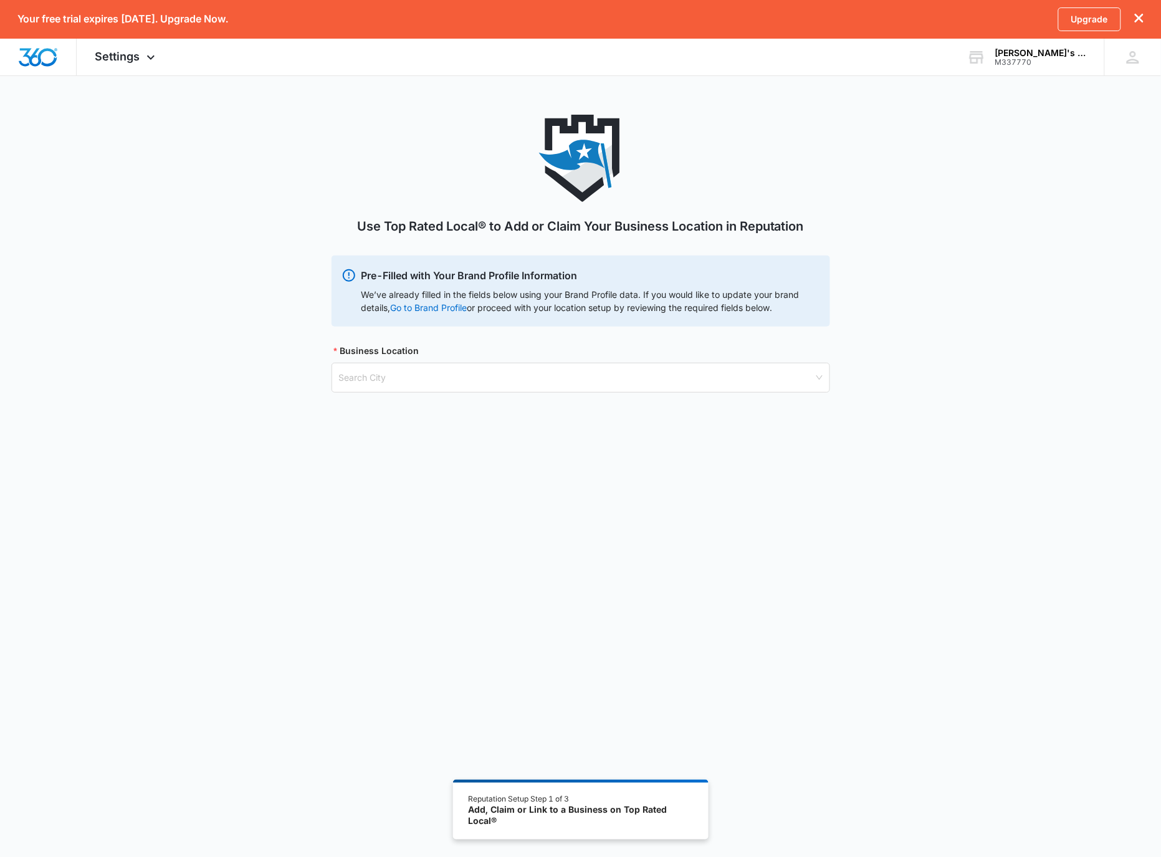
click at [588, 814] on div "Add, Claim or Link to a Business on Top Rated Local®" at bounding box center [580, 815] width 225 height 22
click at [487, 817] on div "Add, Claim or Link to a Business on Top Rated Local®" at bounding box center [580, 815] width 225 height 22
click at [485, 818] on div "Add, Claim or Link to a Business on Top Rated Local®" at bounding box center [580, 815] width 225 height 22
click at [477, 317] on div "Pre-Filled with Your Brand Profile Information We’ve already filled in the fiel…" at bounding box center [580, 290] width 498 height 71
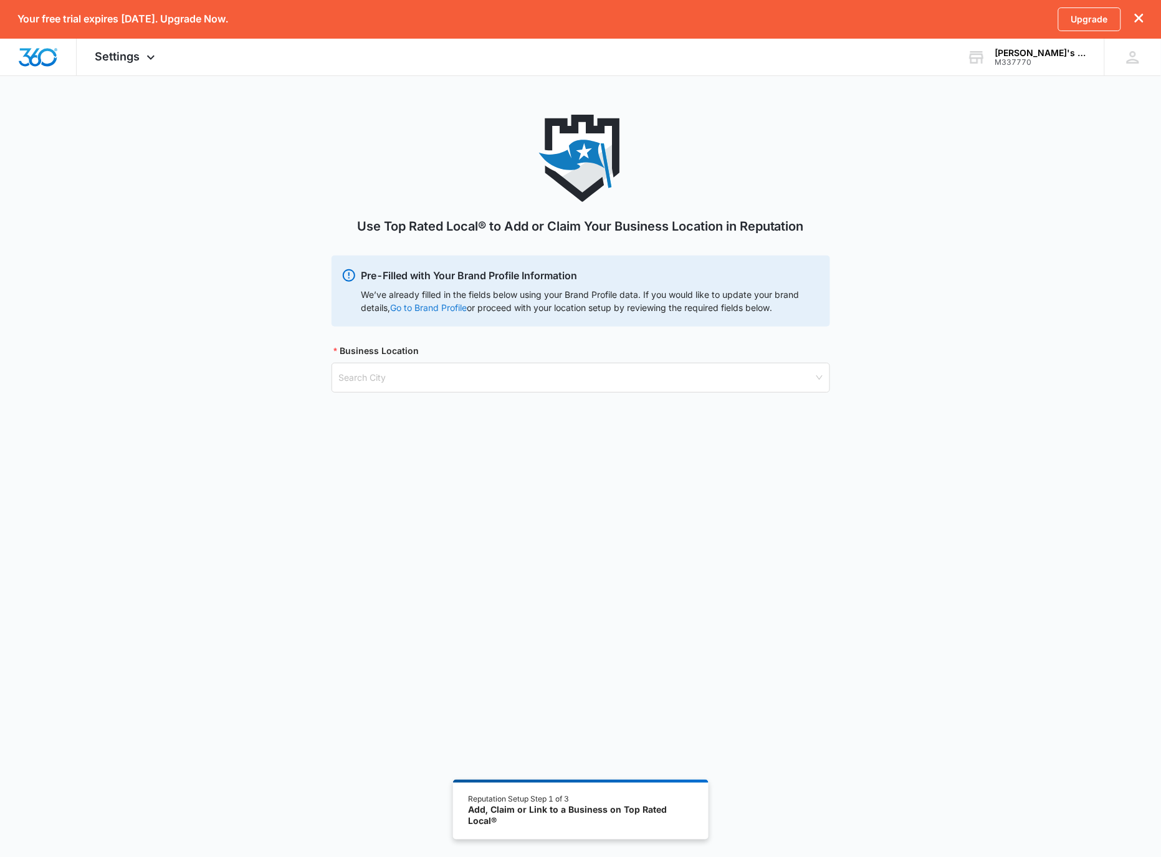
click at [0, 0] on link "Go to Brand Profile" at bounding box center [0, 0] width 0 height 0
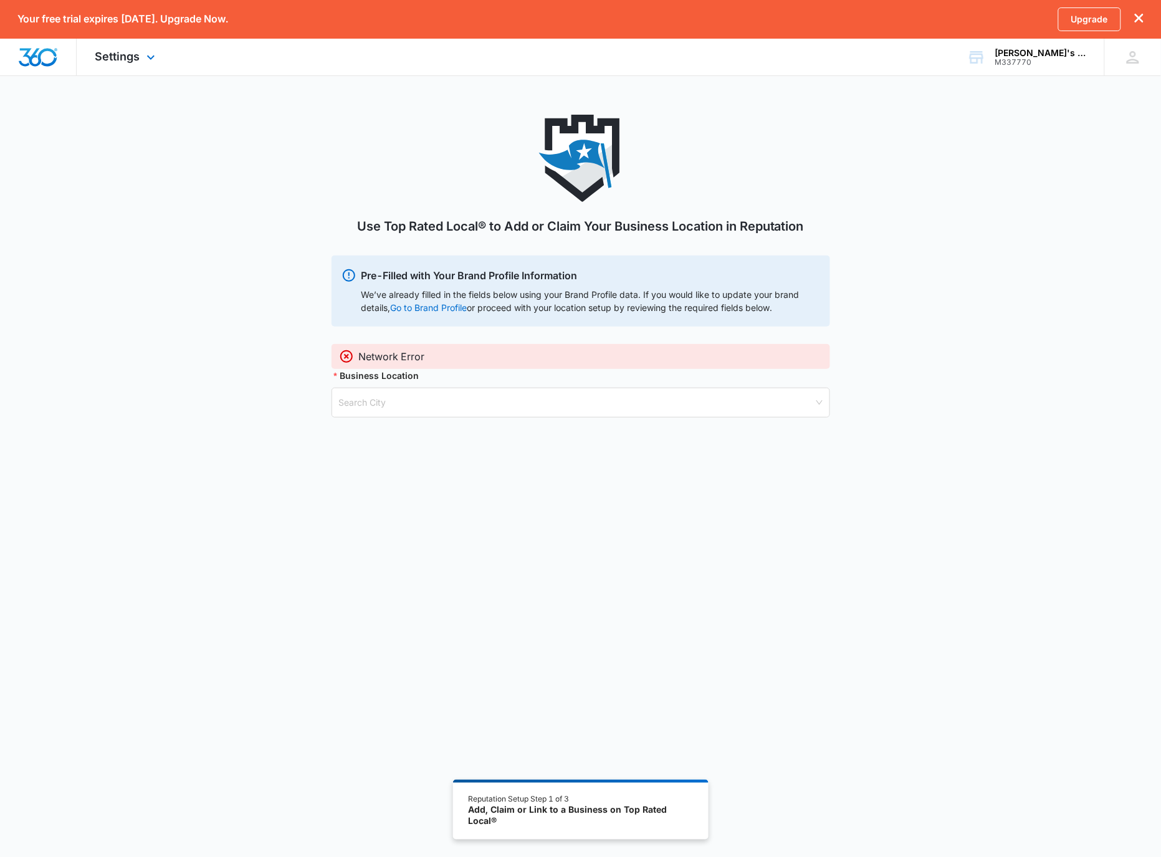
click at [122, 48] on div "Settings Apps Reputation Websites Forms CRM Email Shop Payments POS Ads Intelli…" at bounding box center [127, 57] width 100 height 37
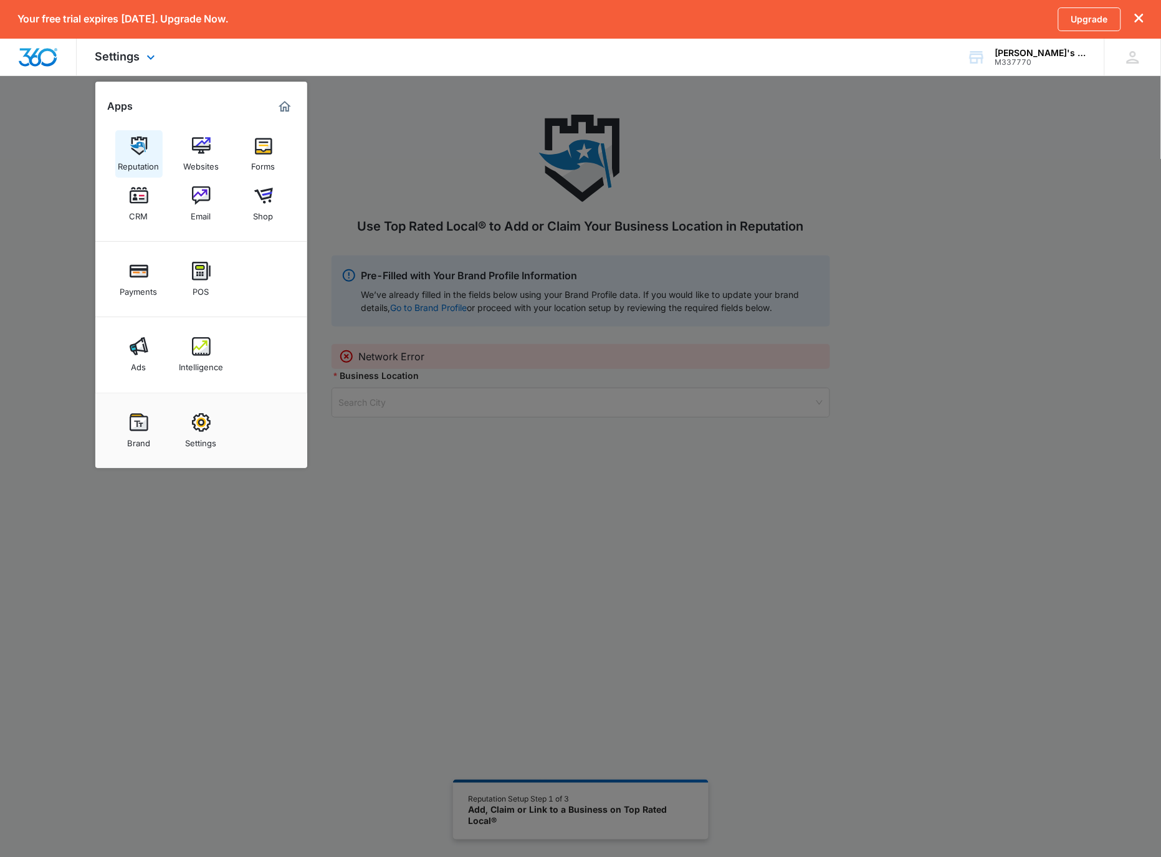
click at [131, 169] on div "Reputation" at bounding box center [138, 163] width 41 height 16
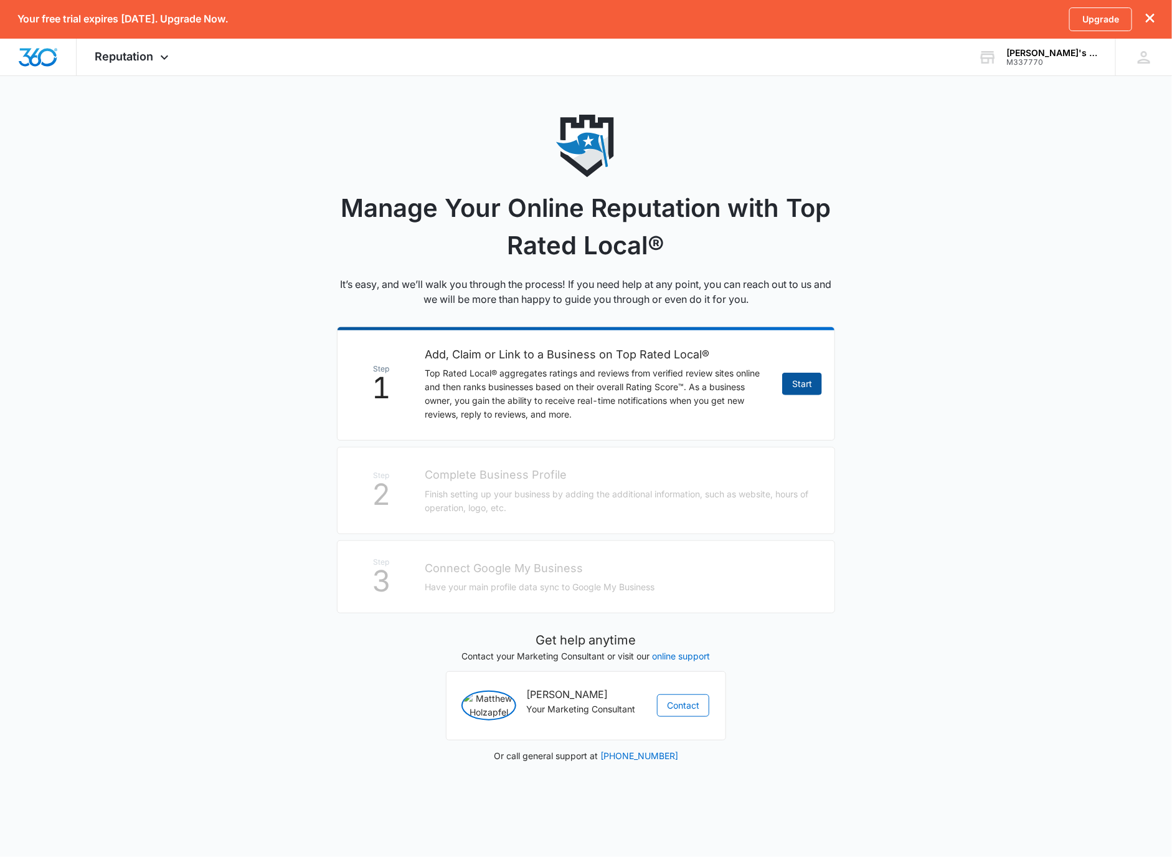
click at [793, 387] on link "Start" at bounding box center [802, 384] width 40 height 22
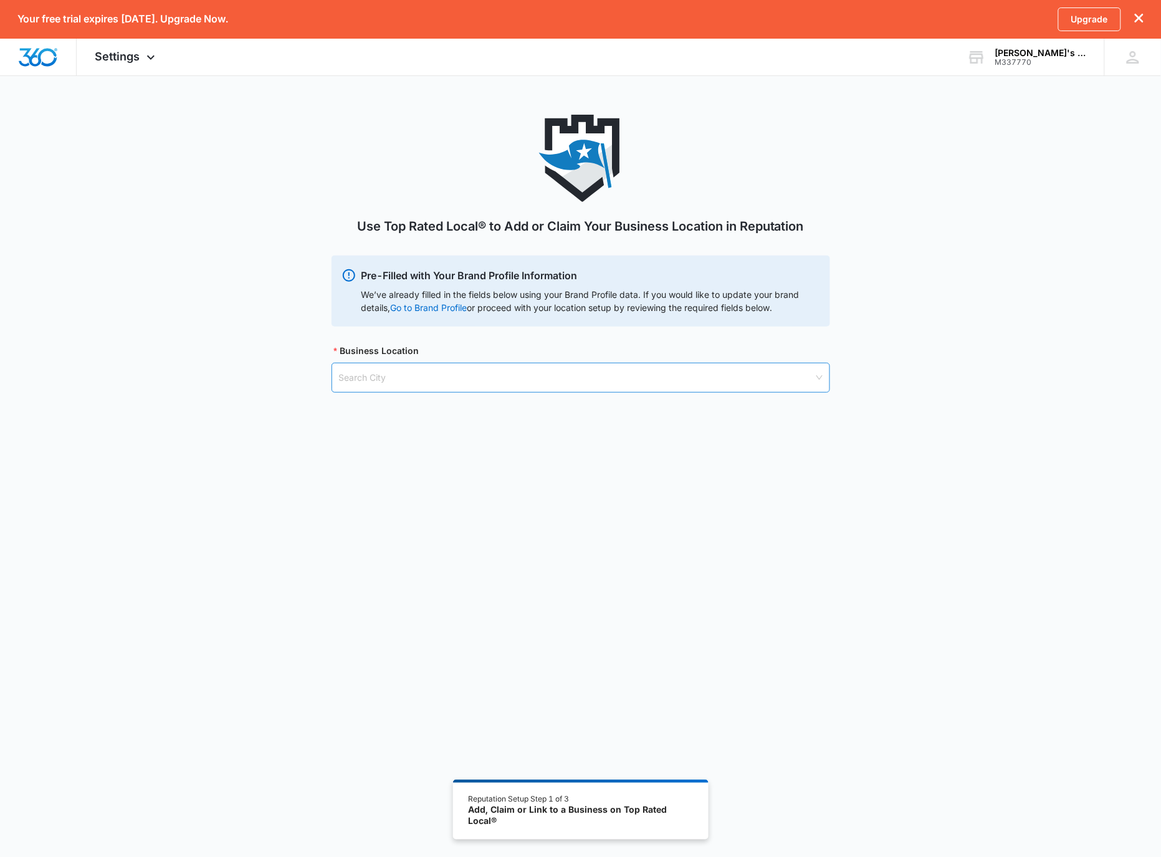
click at [635, 379] on input "search" at bounding box center [576, 377] width 475 height 29
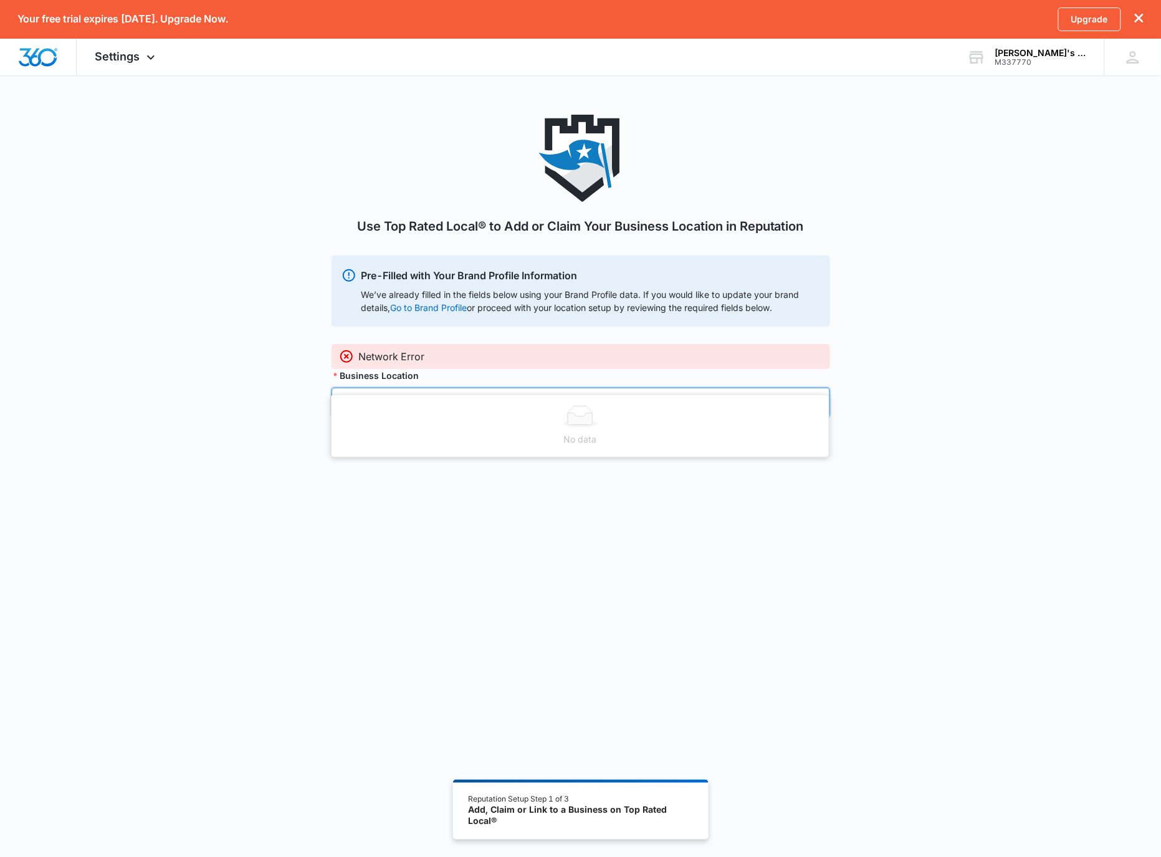
type input "vancouver, wa"
drag, startPoint x: 209, startPoint y: 76, endPoint x: 202, endPoint y: 74, distance: 7.1
click at [207, 75] on div "Your free trial expires in 14 days. Upgrade Now. Upgrade Settings Apps Reputati…" at bounding box center [580, 481] width 1161 height 963
click at [102, 60] on span "Settings" at bounding box center [117, 56] width 45 height 13
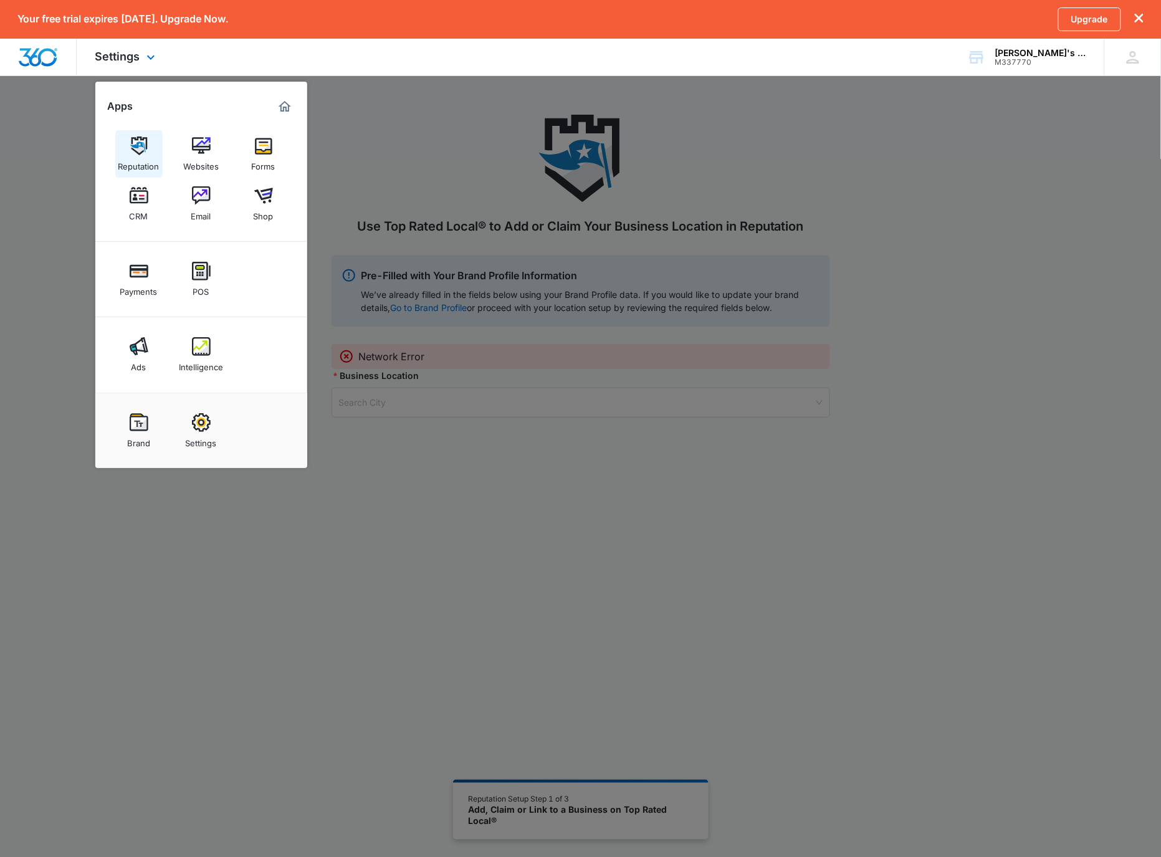
click at [157, 153] on link "Reputation" at bounding box center [138, 153] width 47 height 47
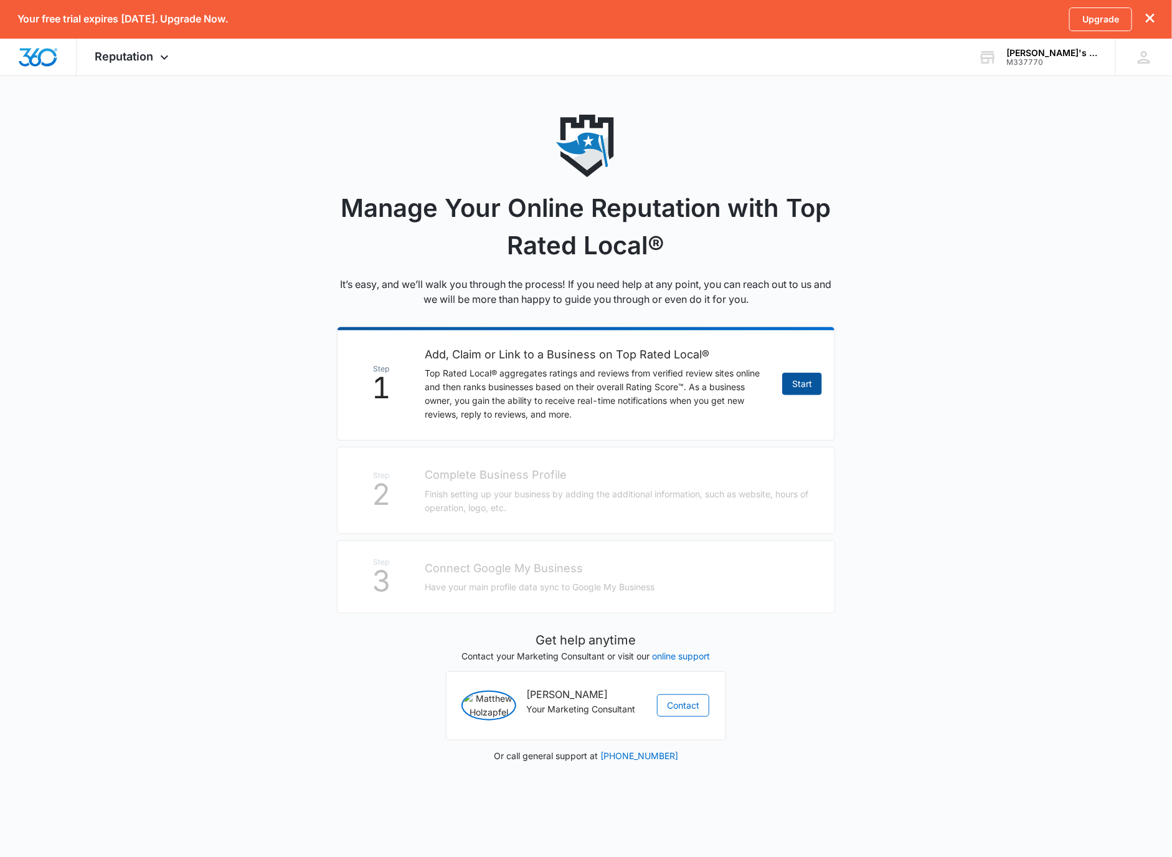
click at [809, 383] on link "Start" at bounding box center [802, 384] width 40 height 22
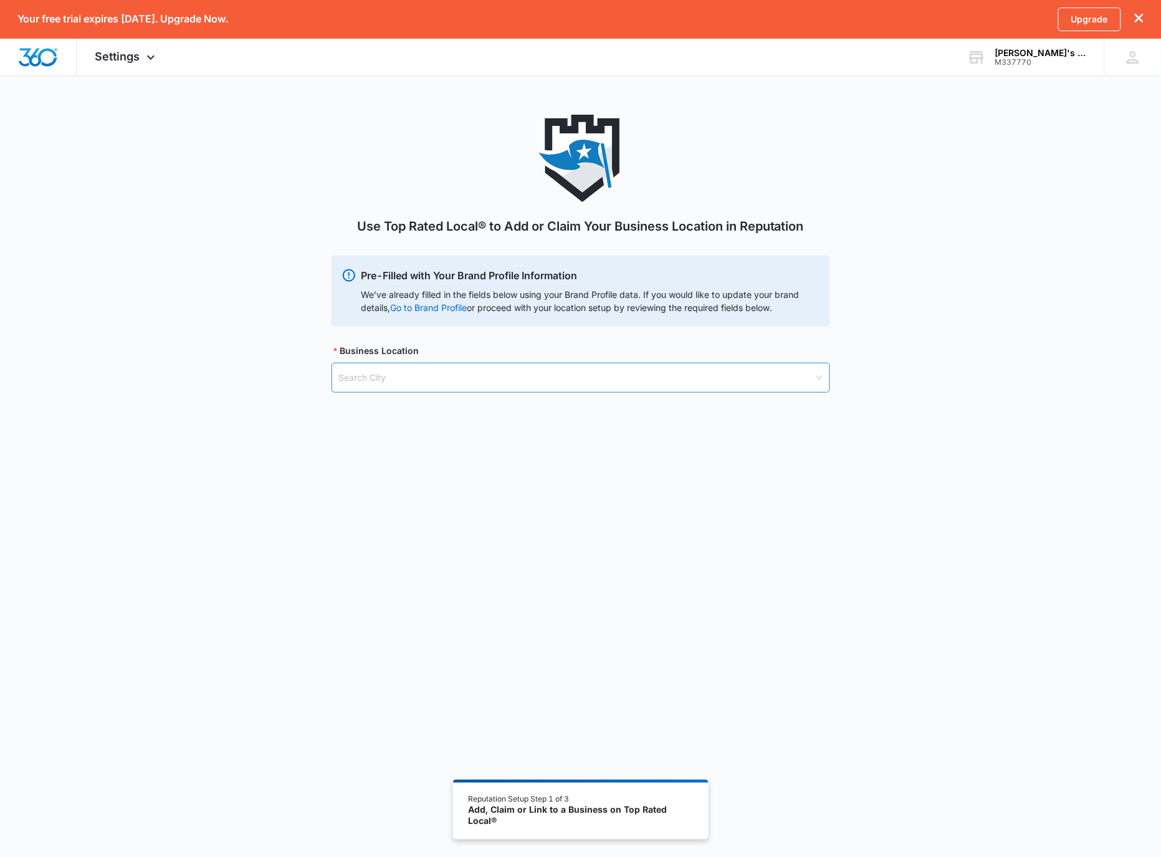
click at [776, 374] on input "search" at bounding box center [576, 377] width 475 height 29
click at [508, 415] on div at bounding box center [580, 417] width 482 height 22
click at [544, 364] on input "vancouver, wa" at bounding box center [576, 377] width 475 height 29
type input "vancouver, wa"
click at [816, 487] on div "Use Top Rated Local® to Add or Claim Your Business Location in Reputation Pre-F…" at bounding box center [580, 507] width 1161 height 784
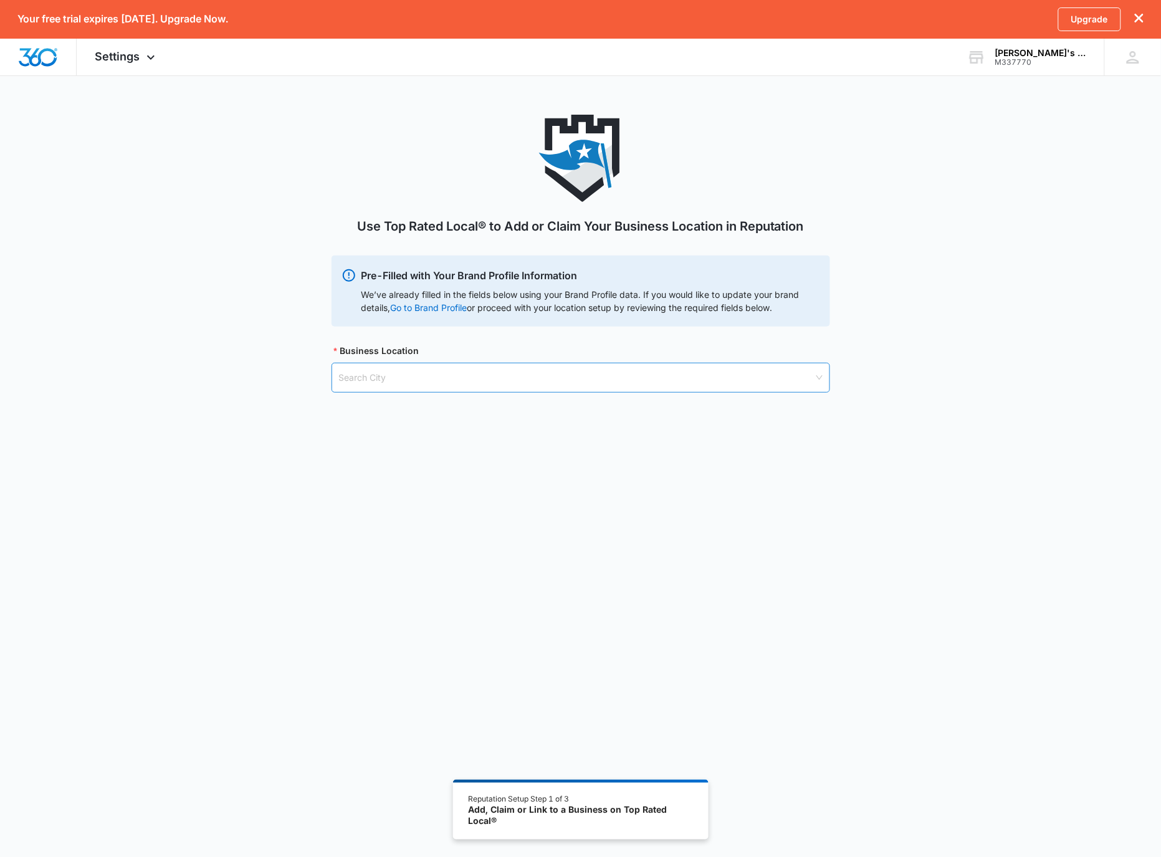
click at [713, 366] on input "search" at bounding box center [576, 377] width 475 height 29
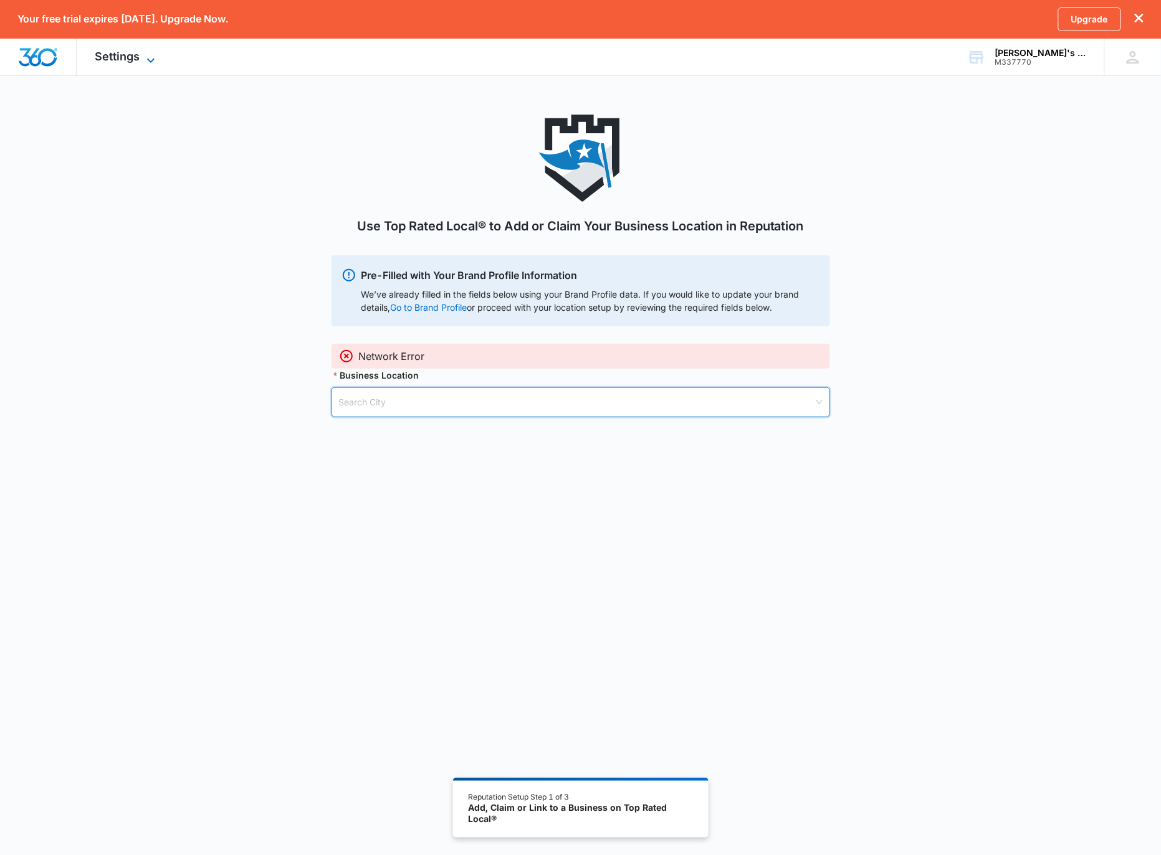
click at [113, 60] on span "Settings" at bounding box center [117, 56] width 45 height 13
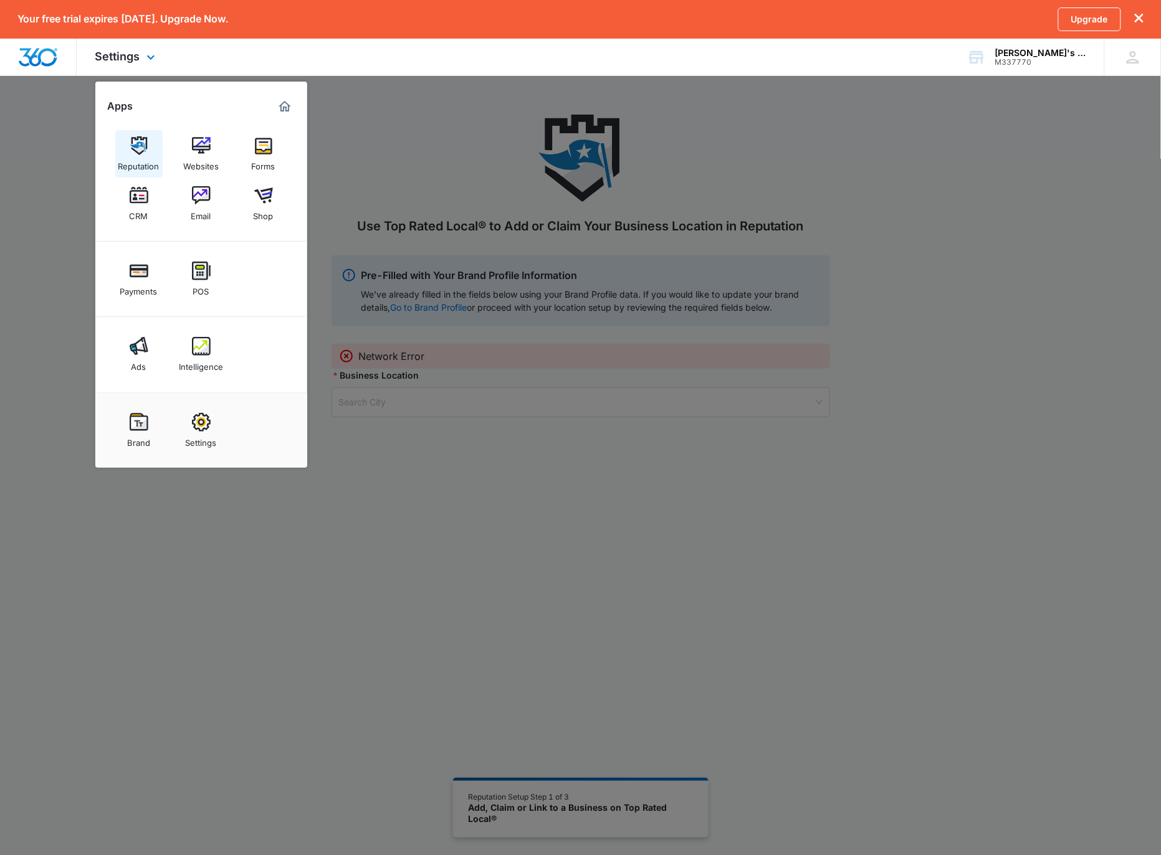
click at [136, 146] on img at bounding box center [139, 145] width 19 height 19
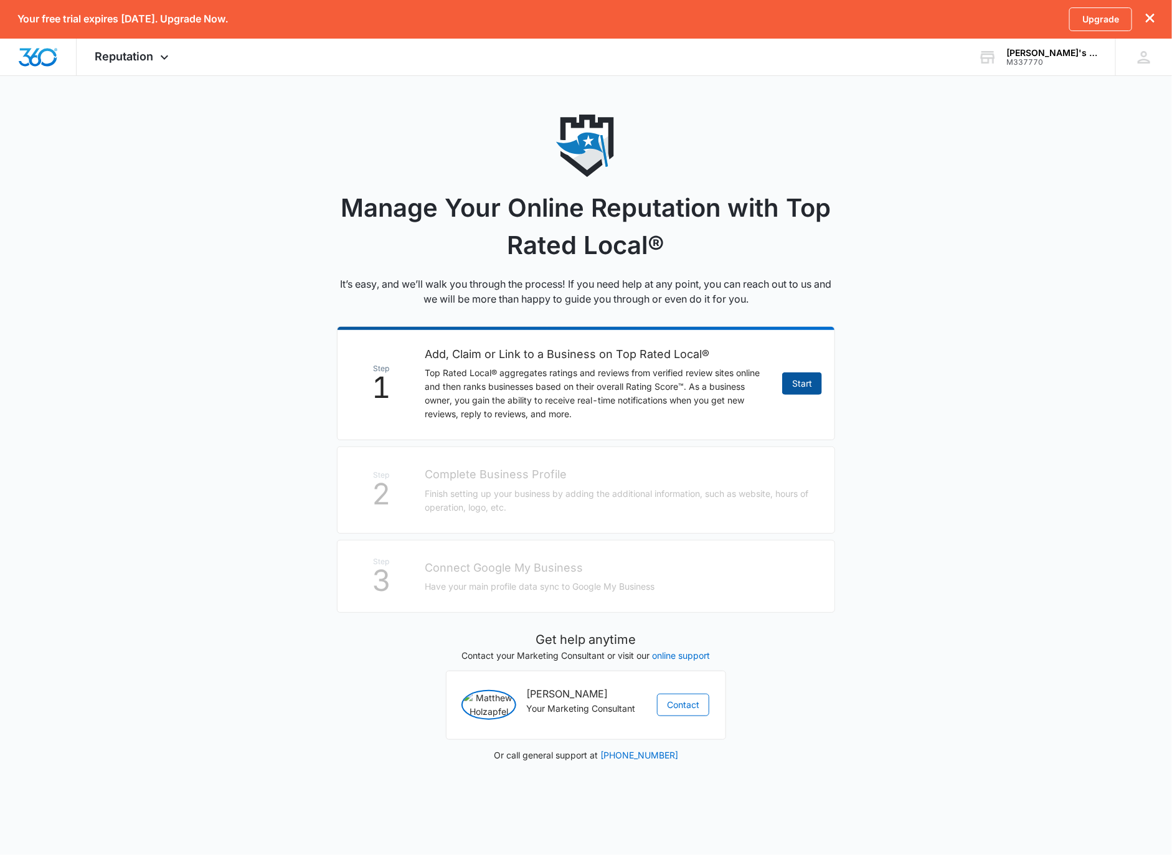
click at [784, 390] on link "Start" at bounding box center [802, 384] width 40 height 22
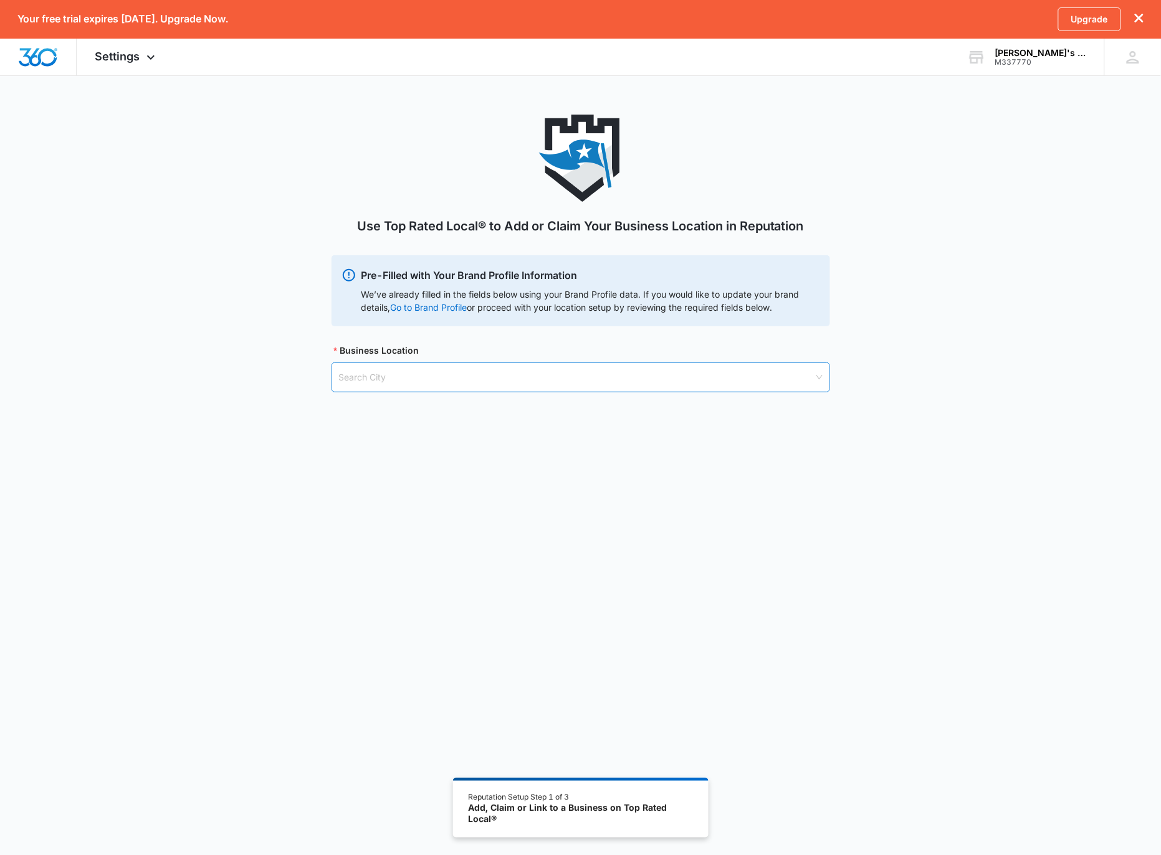
click at [696, 384] on input "search" at bounding box center [576, 377] width 475 height 29
type input "vancouver, wa"
type input "p"
type input "sokdfjsekn"
